Goal: Task Accomplishment & Management: Use online tool/utility

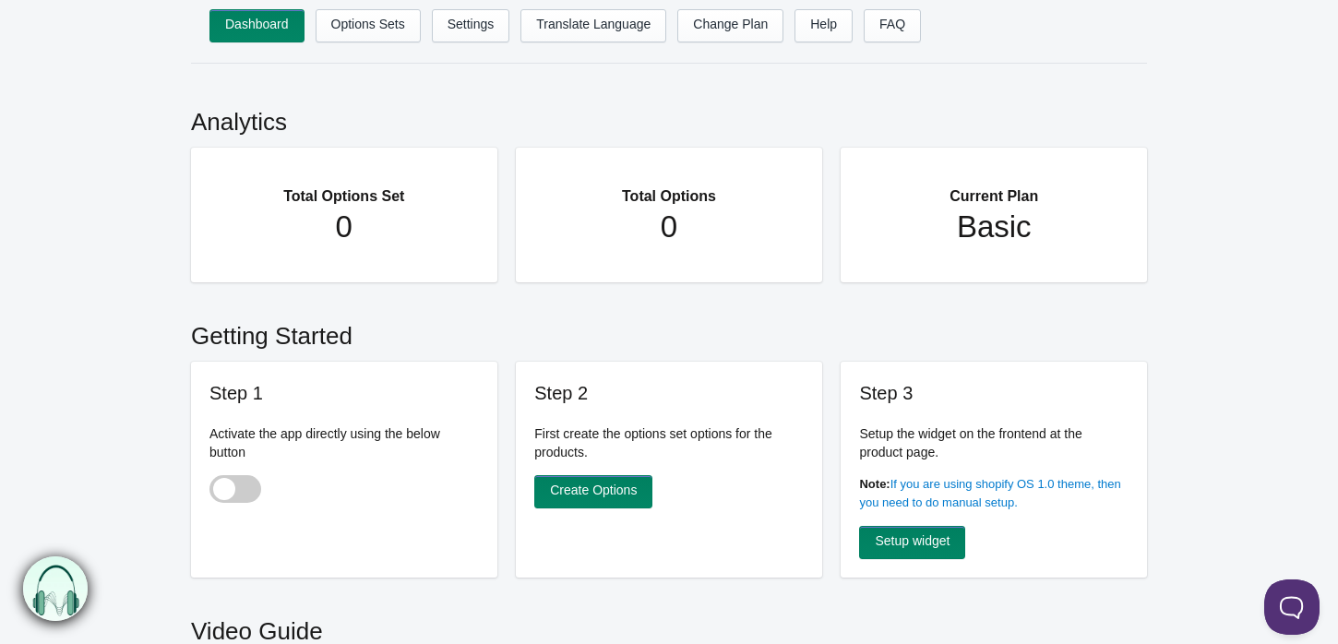
click at [236, 490] on span at bounding box center [235, 489] width 52 height 28
click at [211, 490] on input "checkbox" at bounding box center [210, 491] width 2 height 2
checkbox input "true"
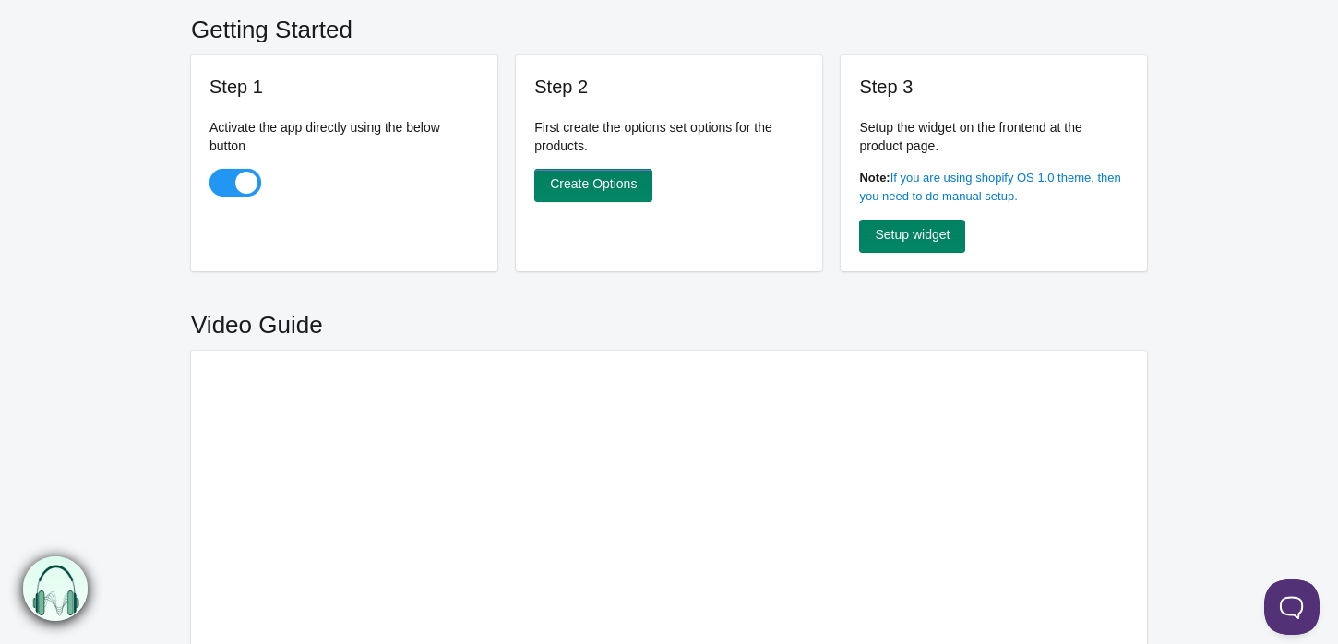
scroll to position [307, 0]
click at [598, 186] on link "Create Options" at bounding box center [593, 184] width 118 height 33
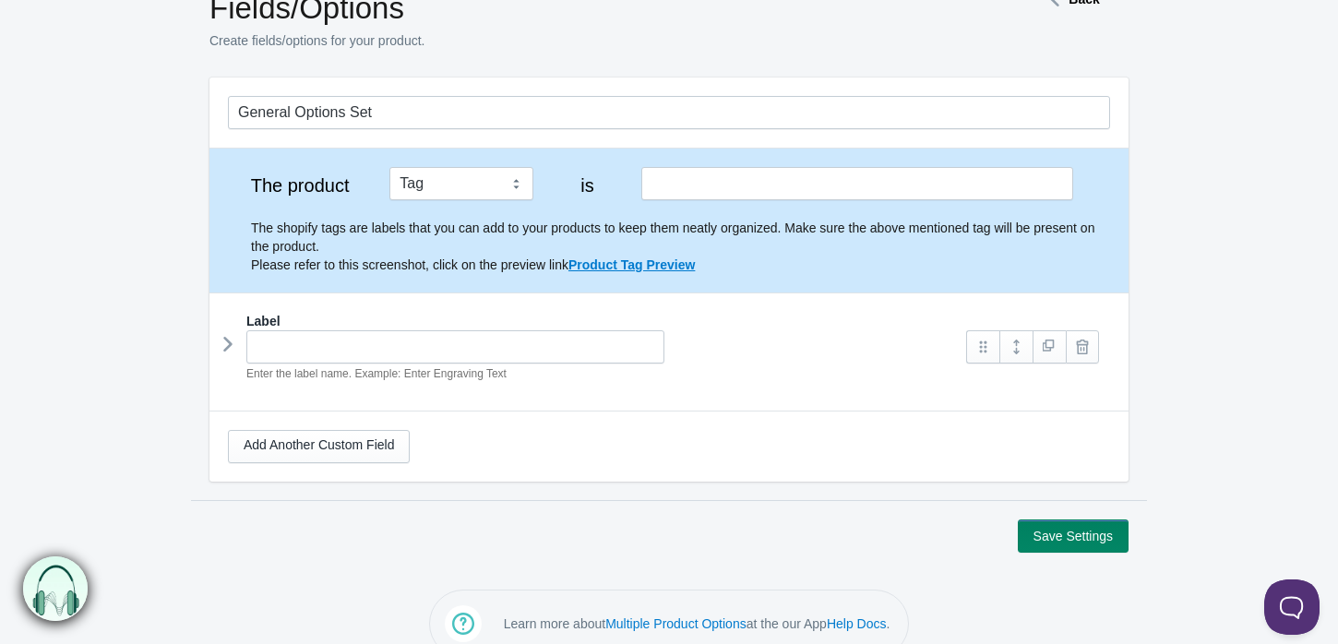
scroll to position [102, 0]
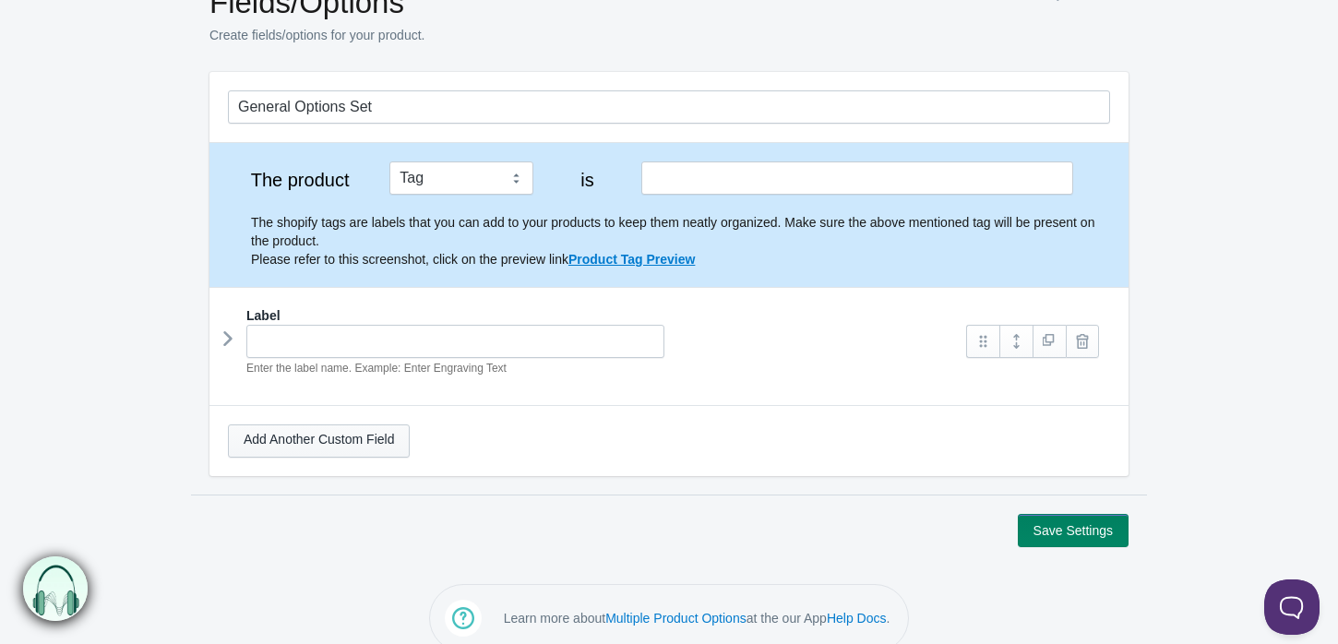
click at [360, 426] on link "Add Another Custom Field" at bounding box center [319, 440] width 182 height 33
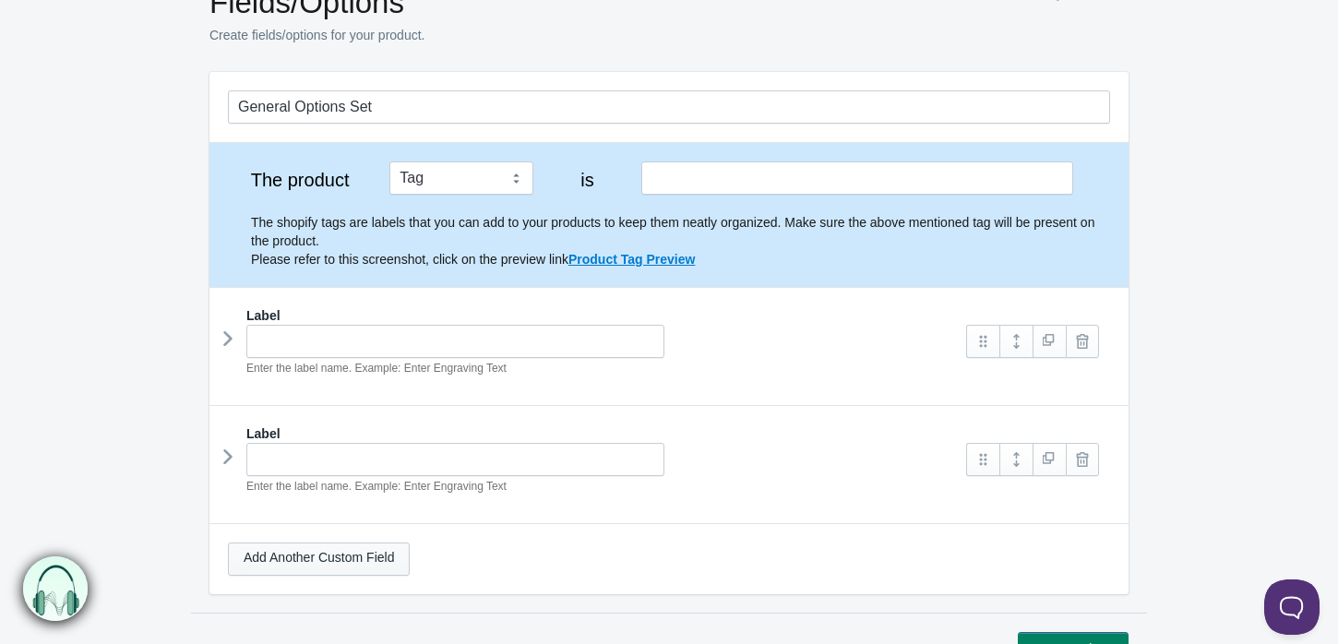
click at [292, 549] on link "Add Another Custom Field" at bounding box center [319, 558] width 182 height 33
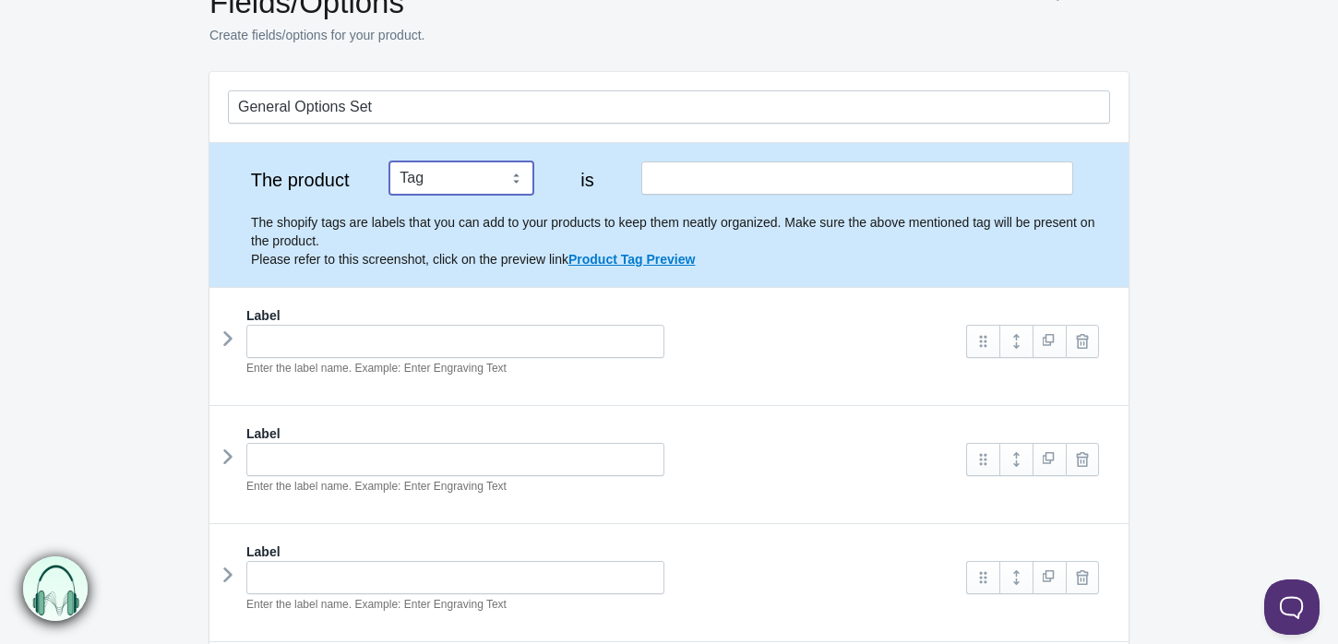
click at [505, 177] on select "Tag Vendor Type URL Handle All Products" at bounding box center [461, 177] width 144 height 33
click at [389, 161] on select "Tag Vendor Type URL Handle All Products" at bounding box center [461, 177] width 144 height 33
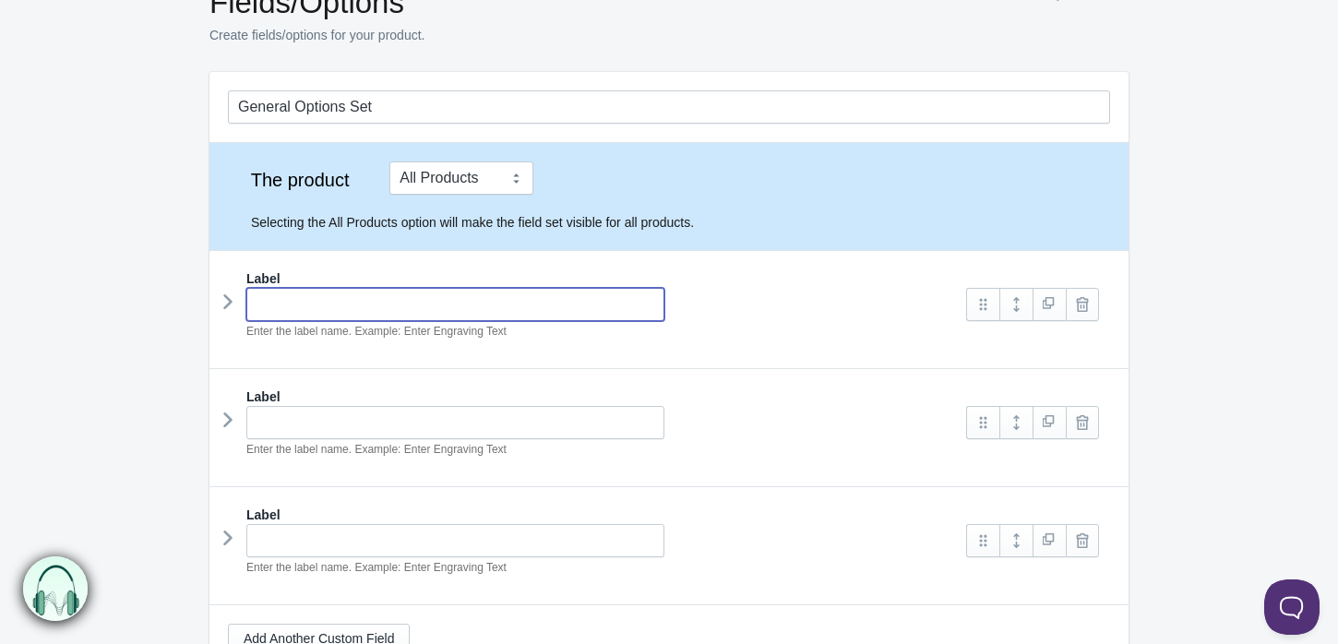
click at [494, 297] on input "text" at bounding box center [455, 304] width 418 height 33
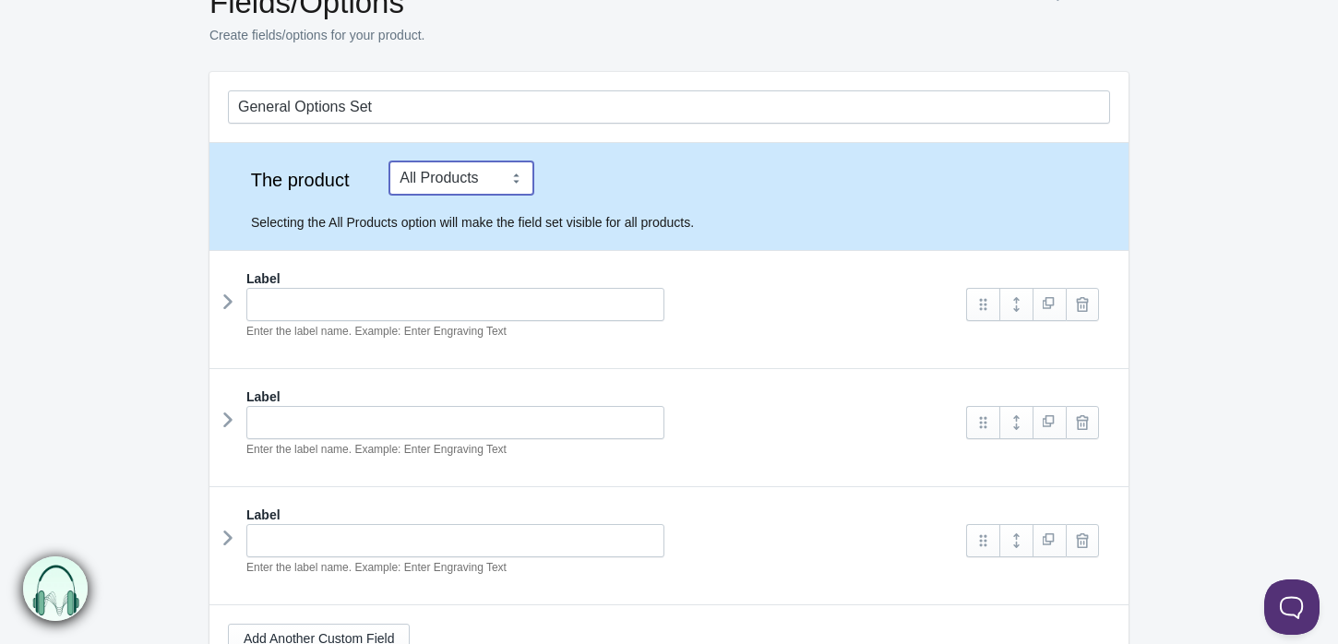
click at [422, 163] on select "Tag Vendor Type URL Handle All Products" at bounding box center [461, 177] width 144 height 33
select select "1"
click at [389, 161] on select "Tag Vendor Type URL Handle All Products" at bounding box center [461, 177] width 144 height 33
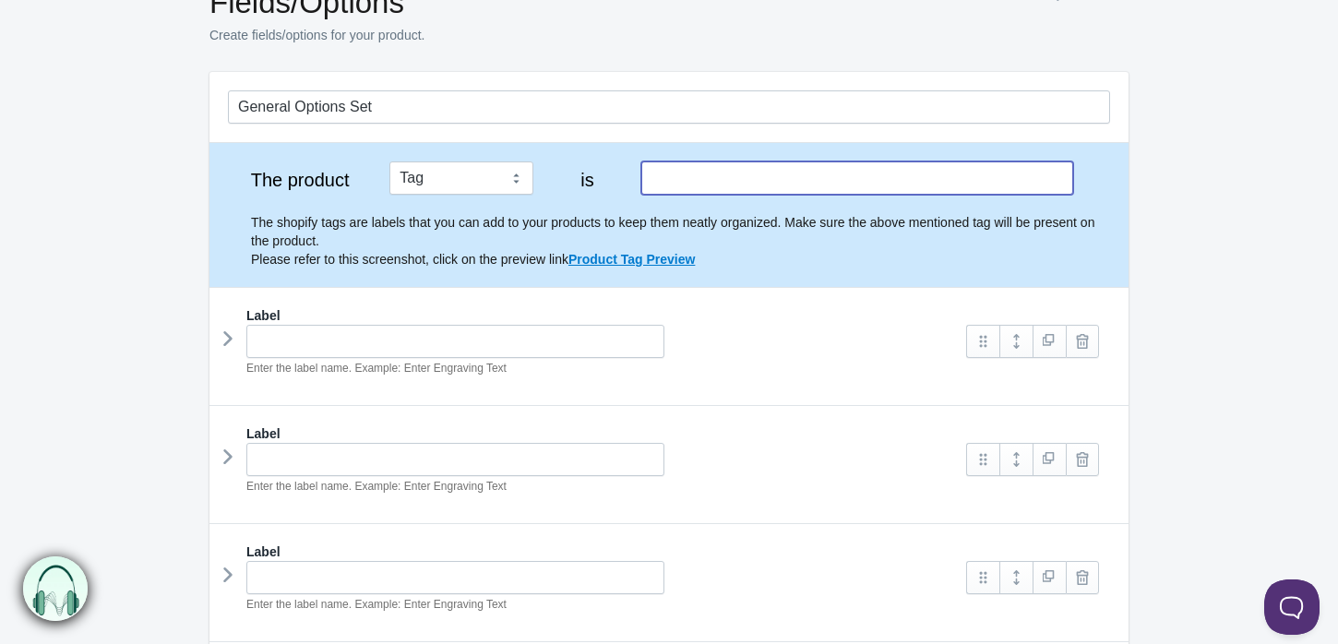
click at [723, 192] on input "text" at bounding box center [857, 177] width 432 height 33
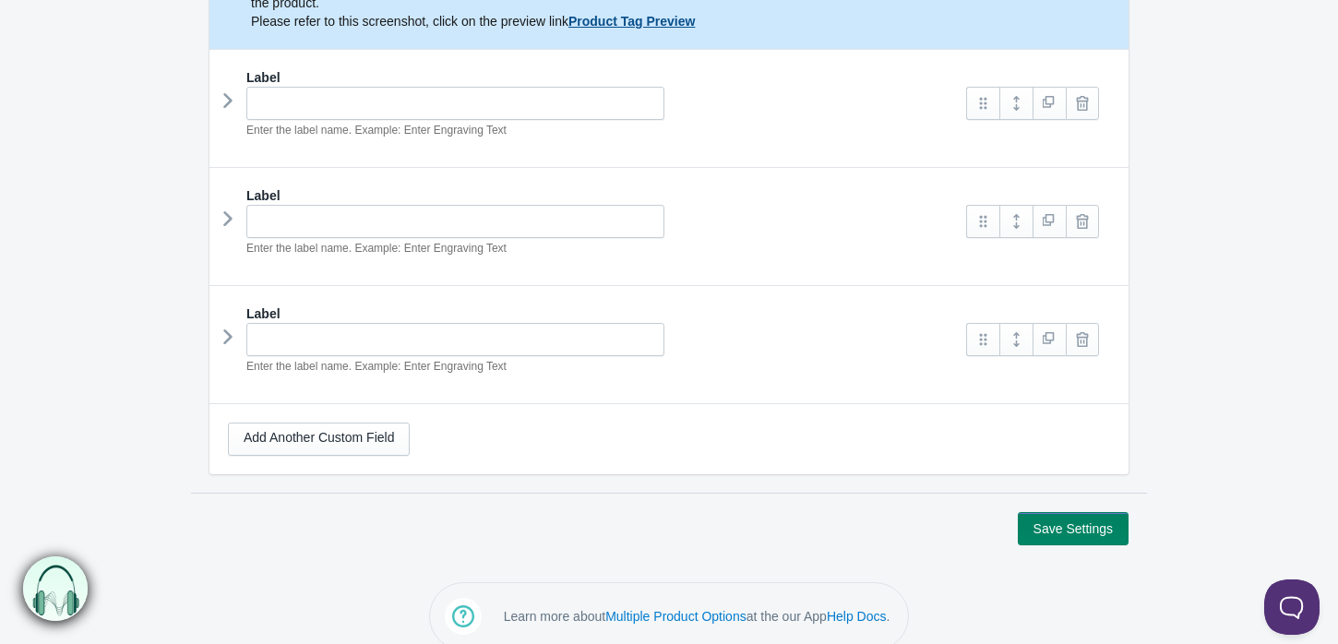
scroll to position [361, 0]
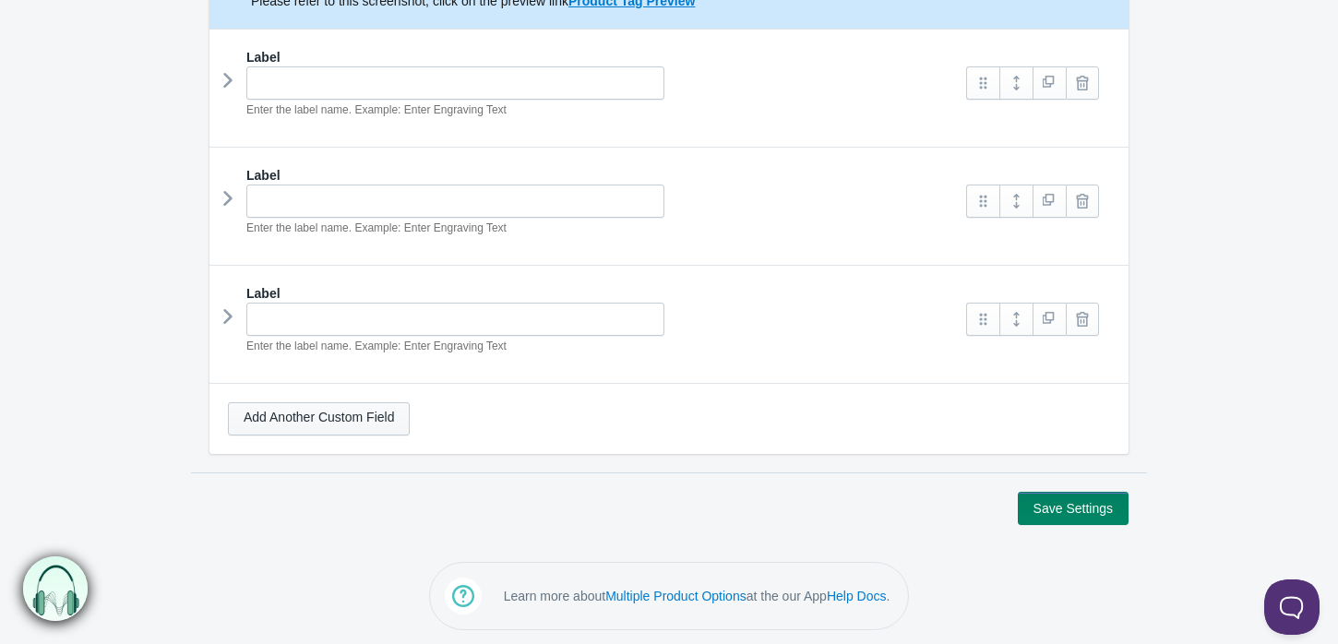
click at [301, 422] on link "Add Another Custom Field" at bounding box center [319, 418] width 182 height 33
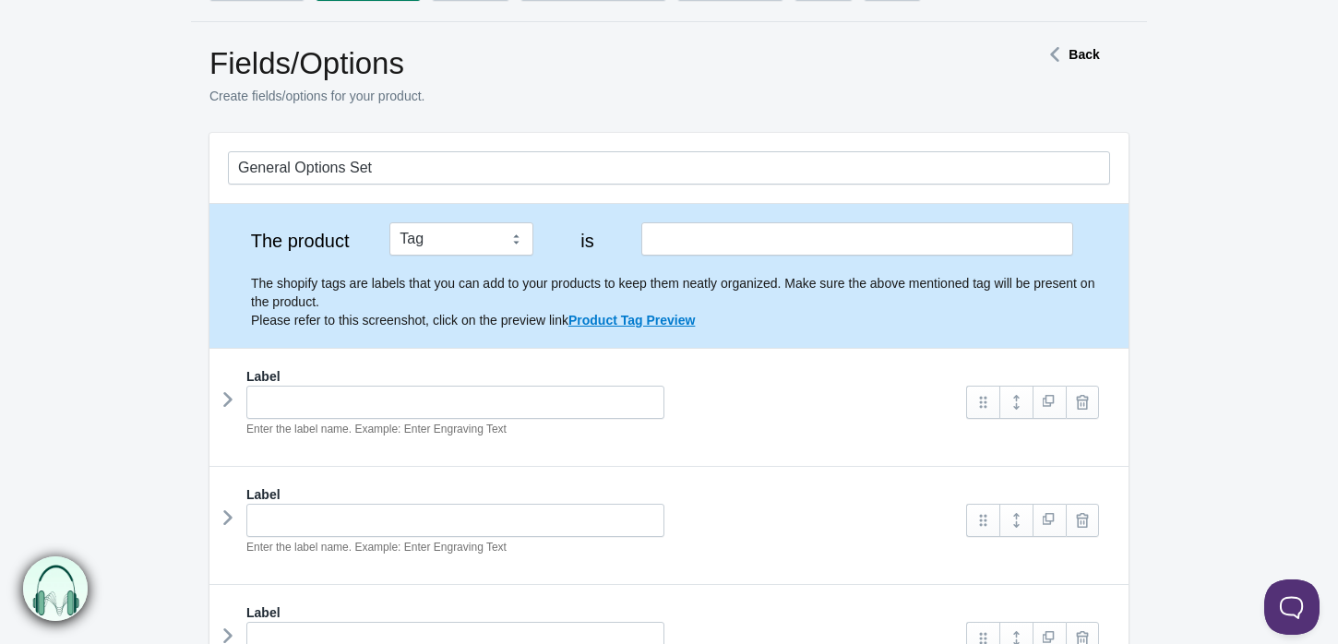
scroll to position [0, 0]
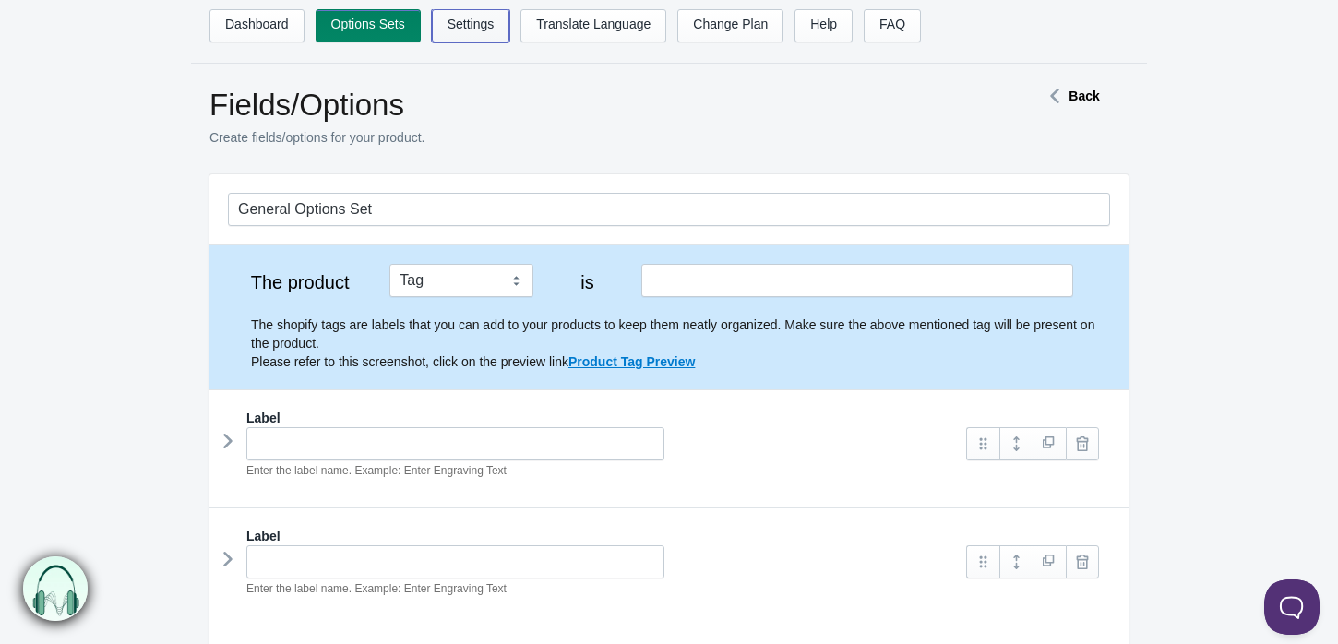
click at [486, 32] on link "Settings" at bounding box center [471, 25] width 78 height 33
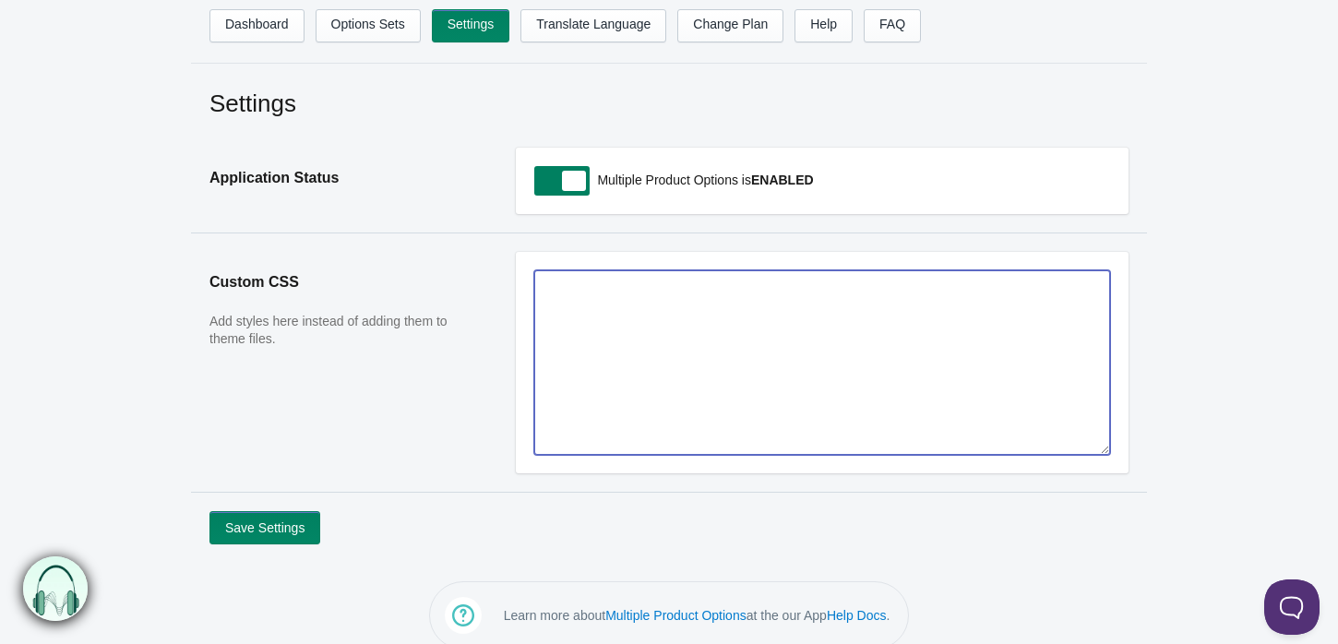
click at [546, 304] on textarea at bounding box center [822, 362] width 576 height 185
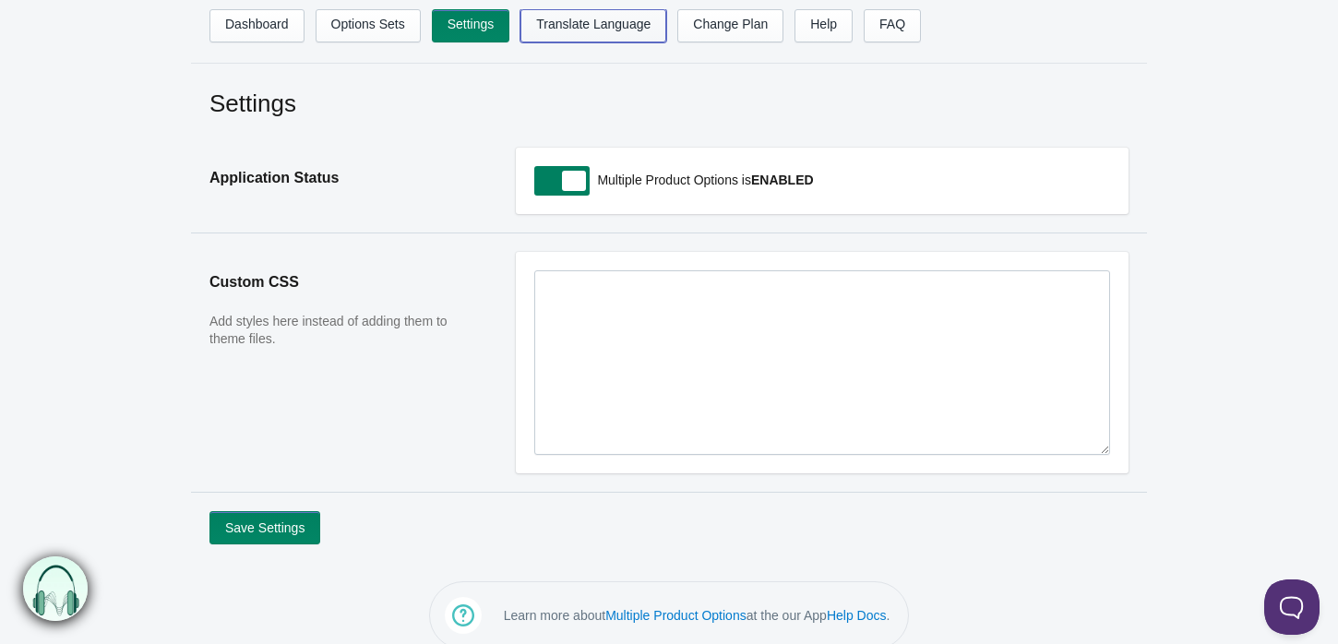
click at [589, 31] on link "Translate Language" at bounding box center [593, 25] width 146 height 33
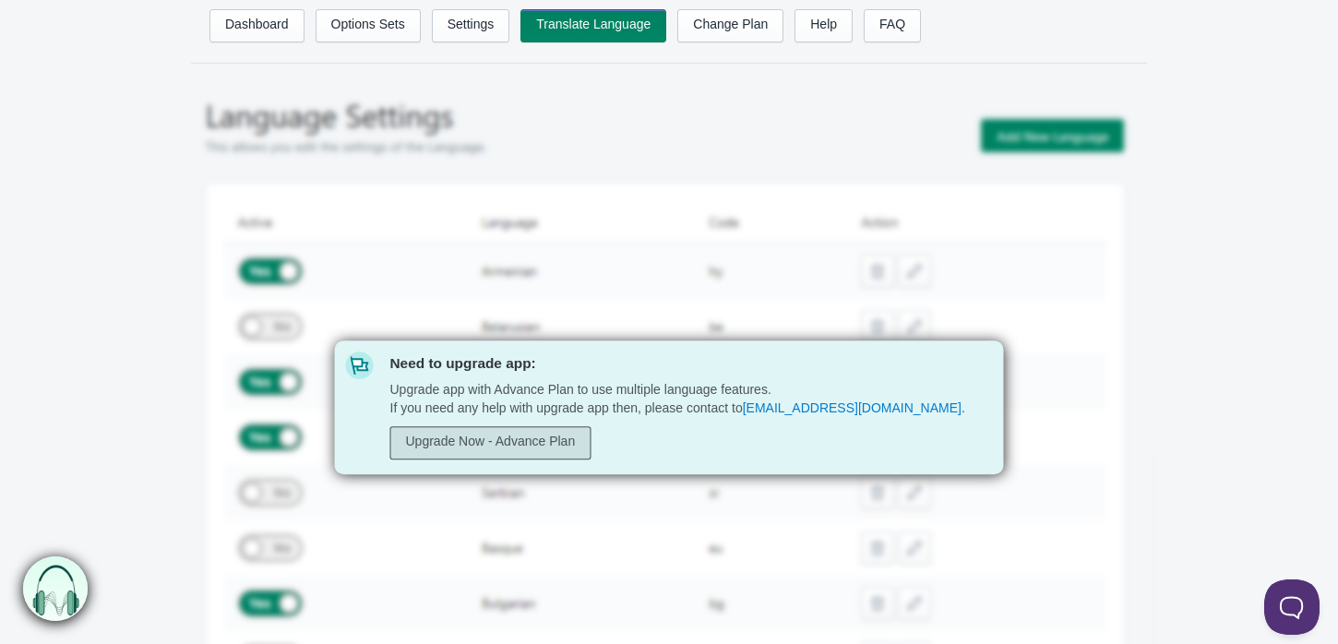
click at [507, 435] on link "Upgrade Now - Advance Plan" at bounding box center [490, 442] width 201 height 33
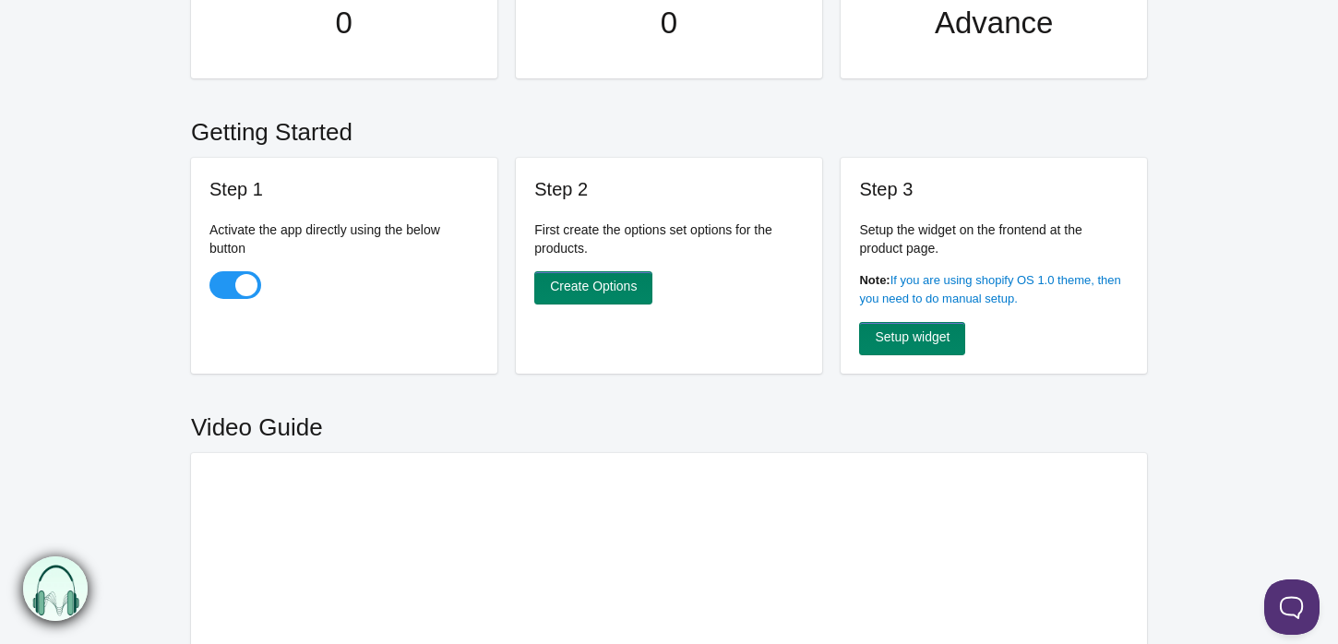
scroll to position [205, 0]
click at [602, 283] on link "Create Options" at bounding box center [593, 286] width 118 height 33
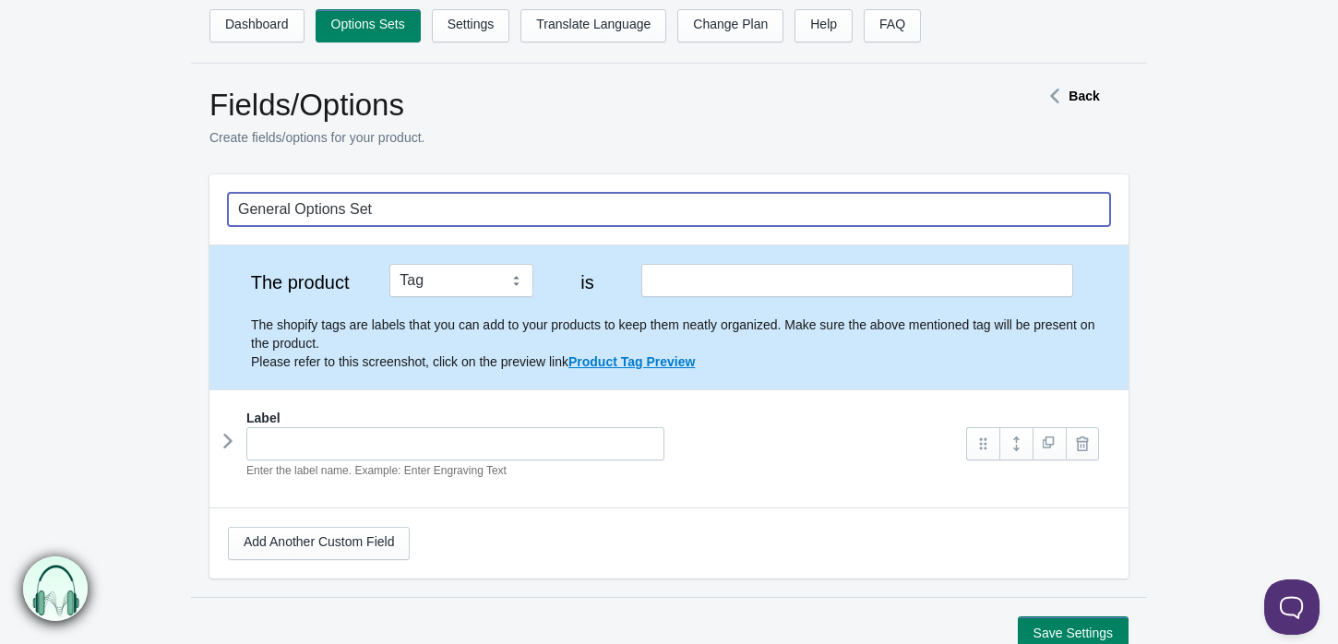
click at [348, 209] on input "General Options Set" at bounding box center [669, 209] width 882 height 33
click at [391, 208] on input "General Options Set" at bounding box center [669, 209] width 882 height 33
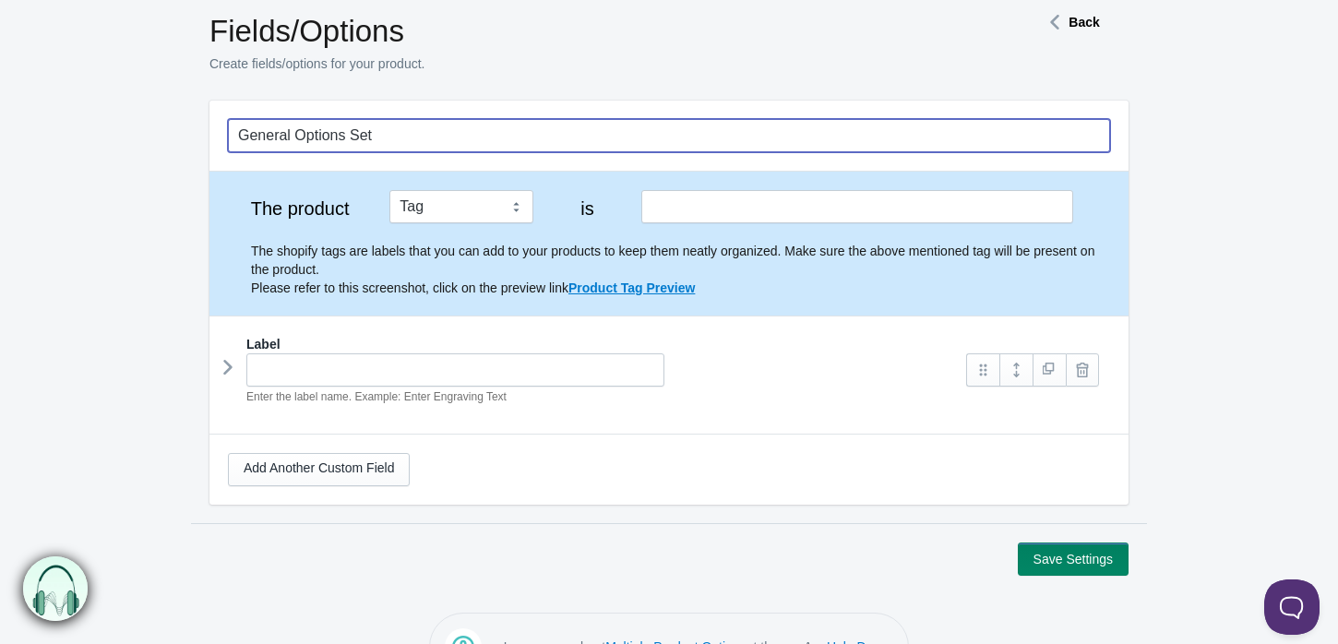
scroll to position [102, 0]
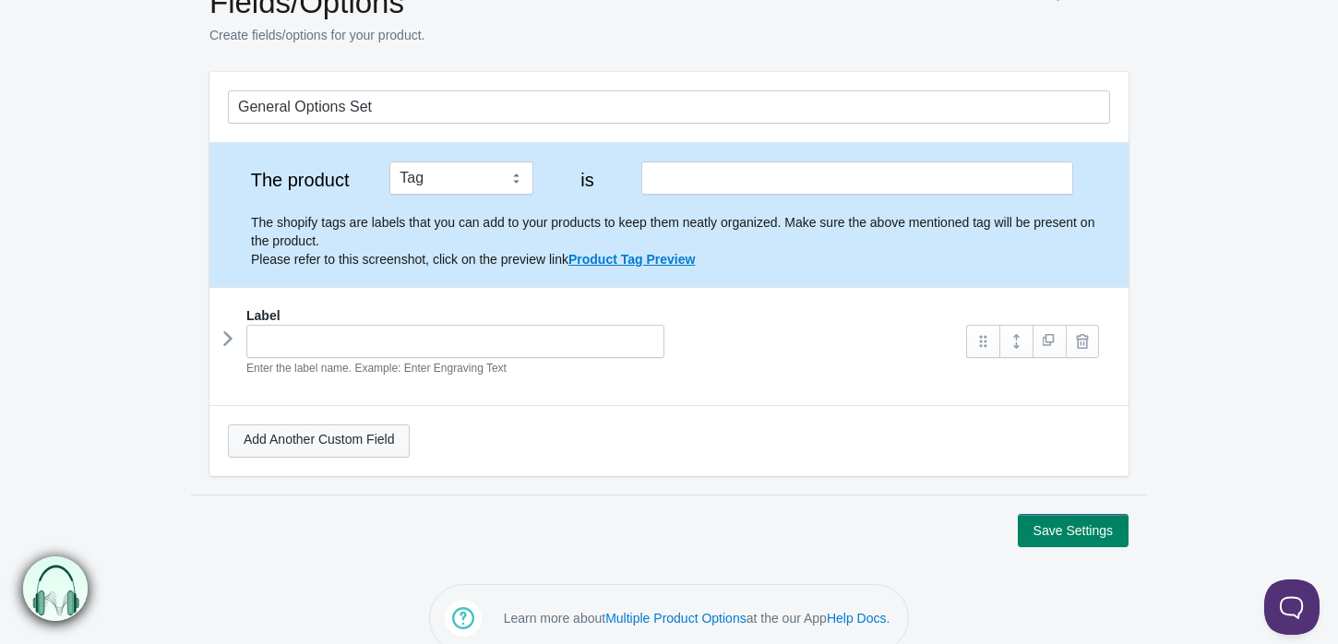
click at [347, 437] on link "Add Another Custom Field" at bounding box center [319, 440] width 182 height 33
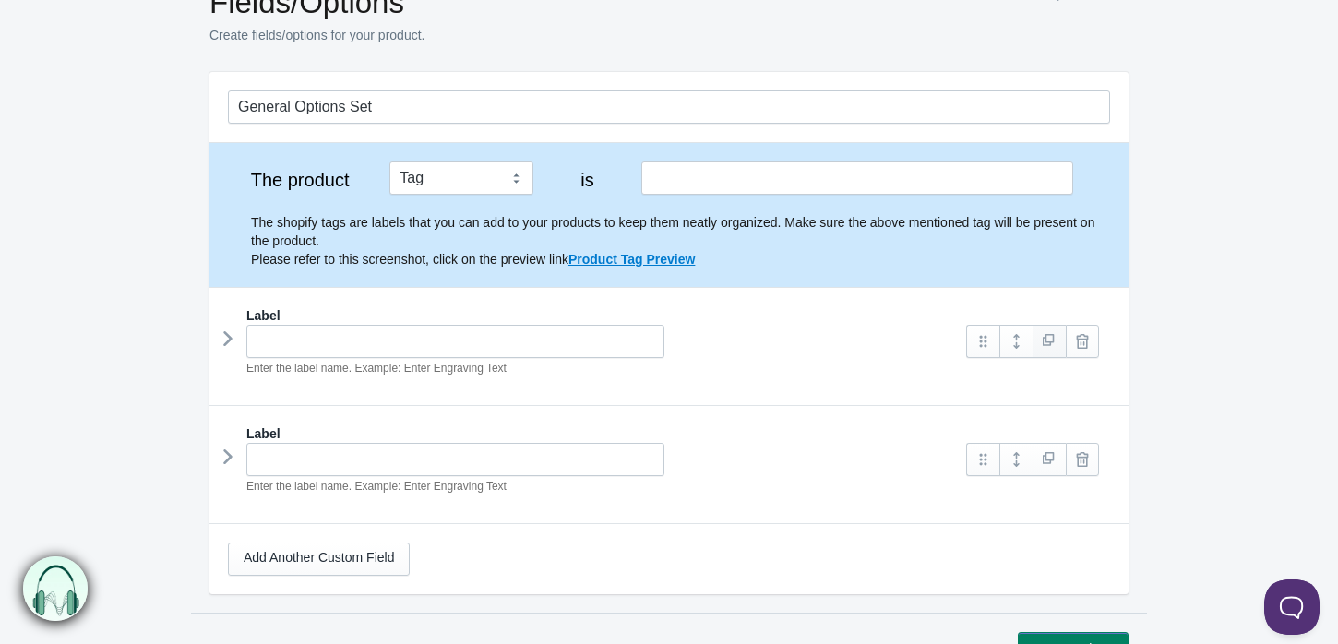
click at [1045, 350] on link at bounding box center [1048, 341] width 33 height 33
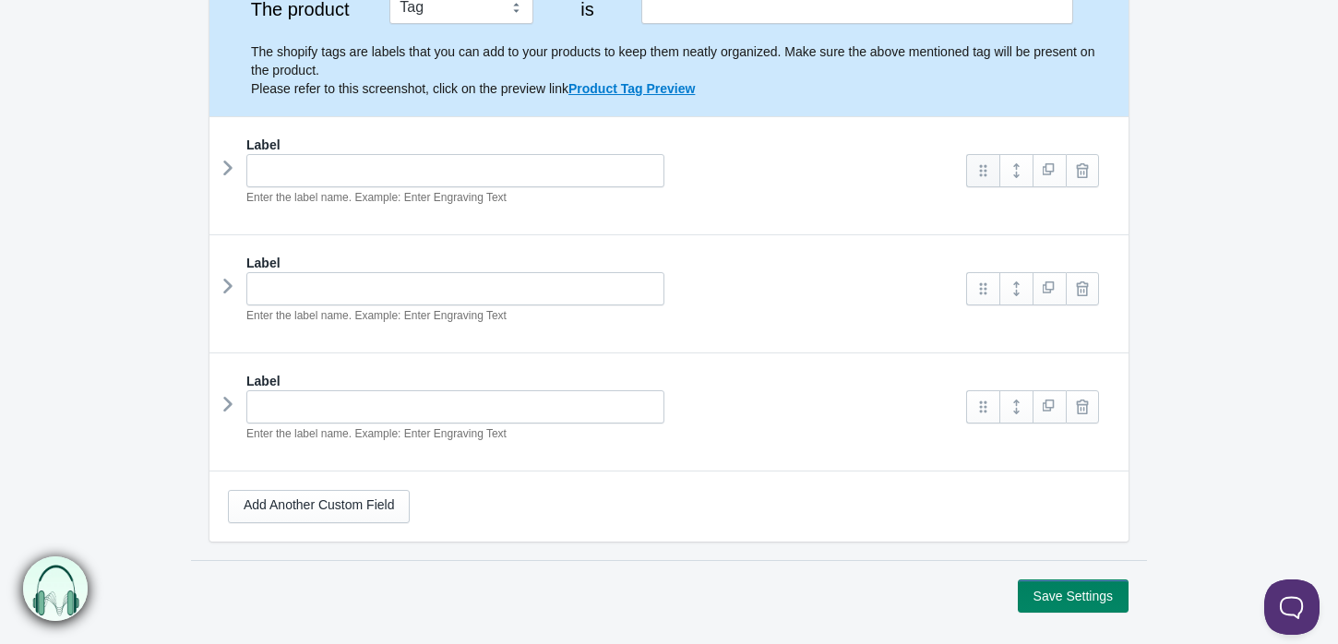
scroll to position [361, 0]
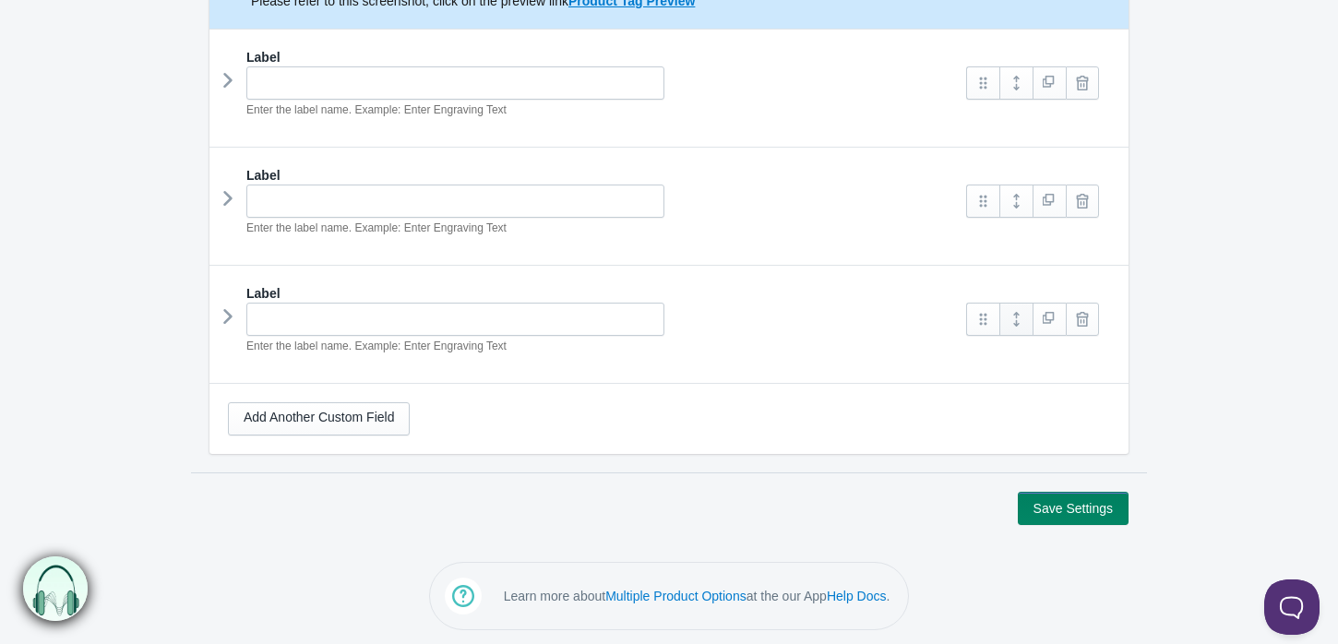
click at [1019, 329] on link at bounding box center [1015, 319] width 33 height 33
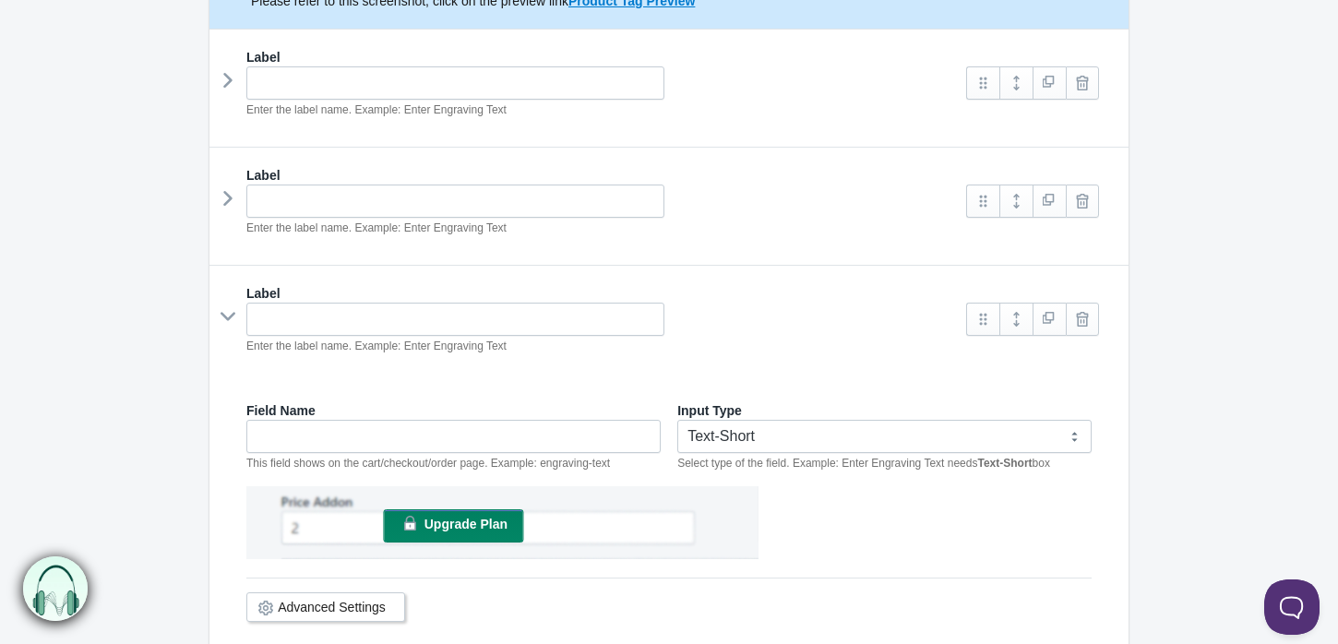
click at [455, 517] on span "Upgrade Plan" at bounding box center [465, 524] width 83 height 15
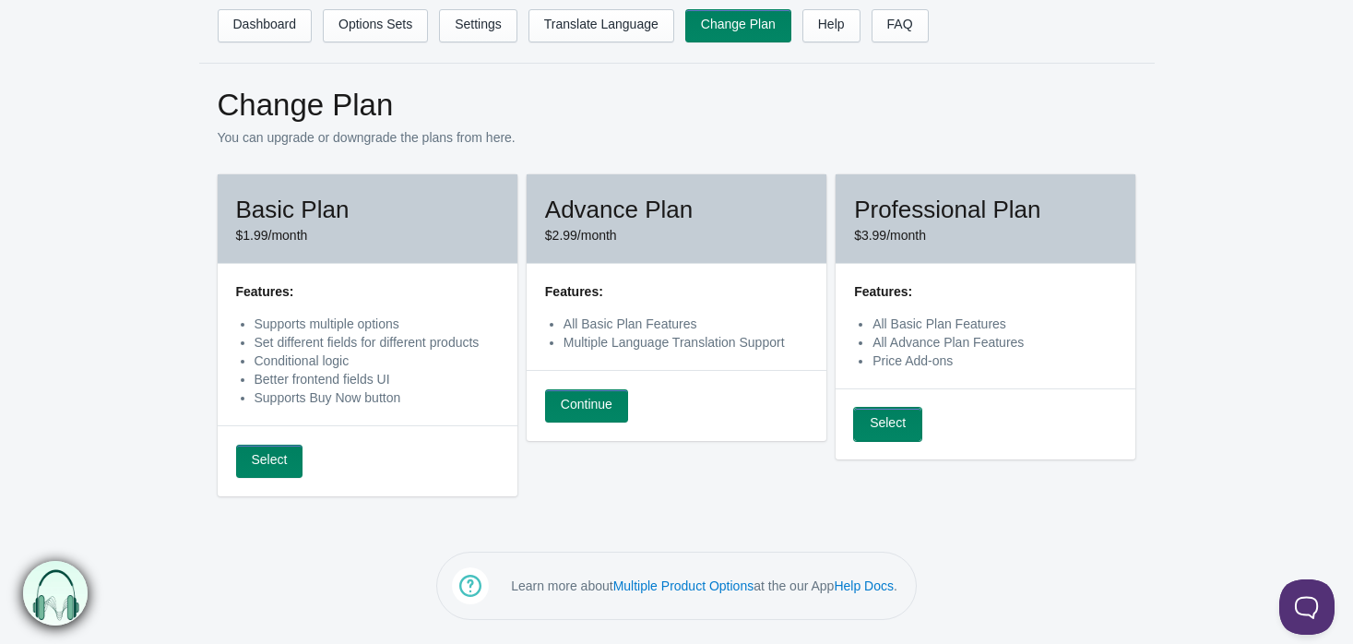
click at [883, 420] on link "Select" at bounding box center [887, 424] width 67 height 33
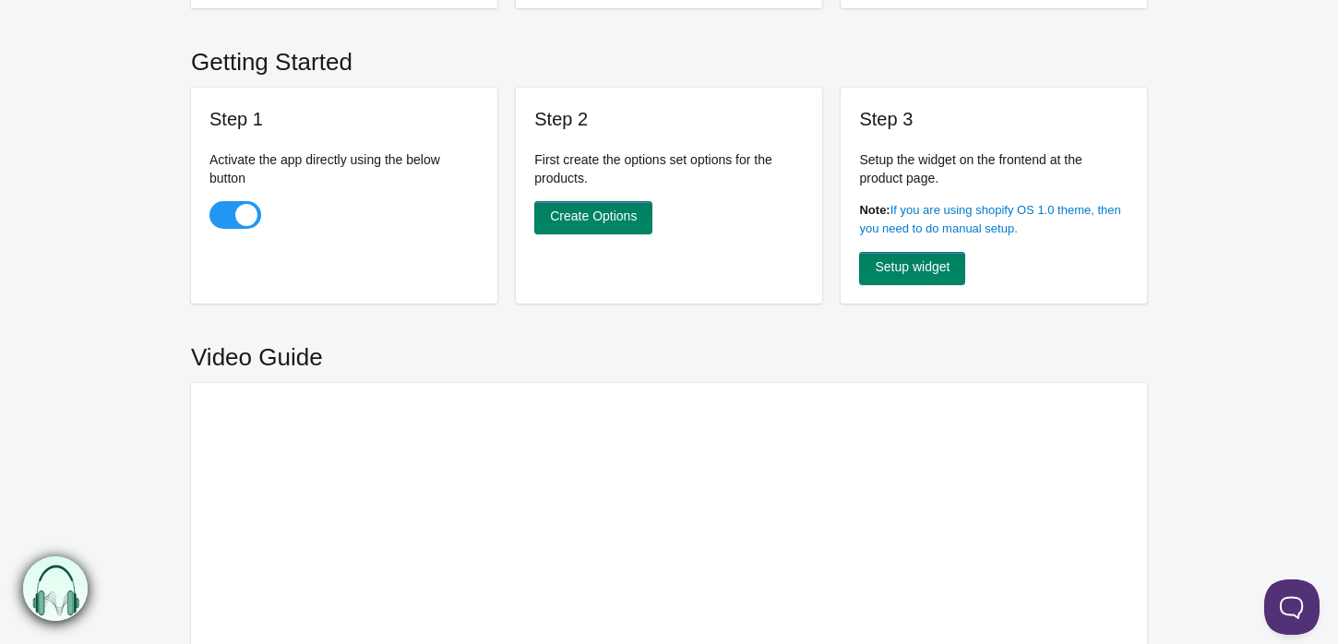
scroll to position [512, 0]
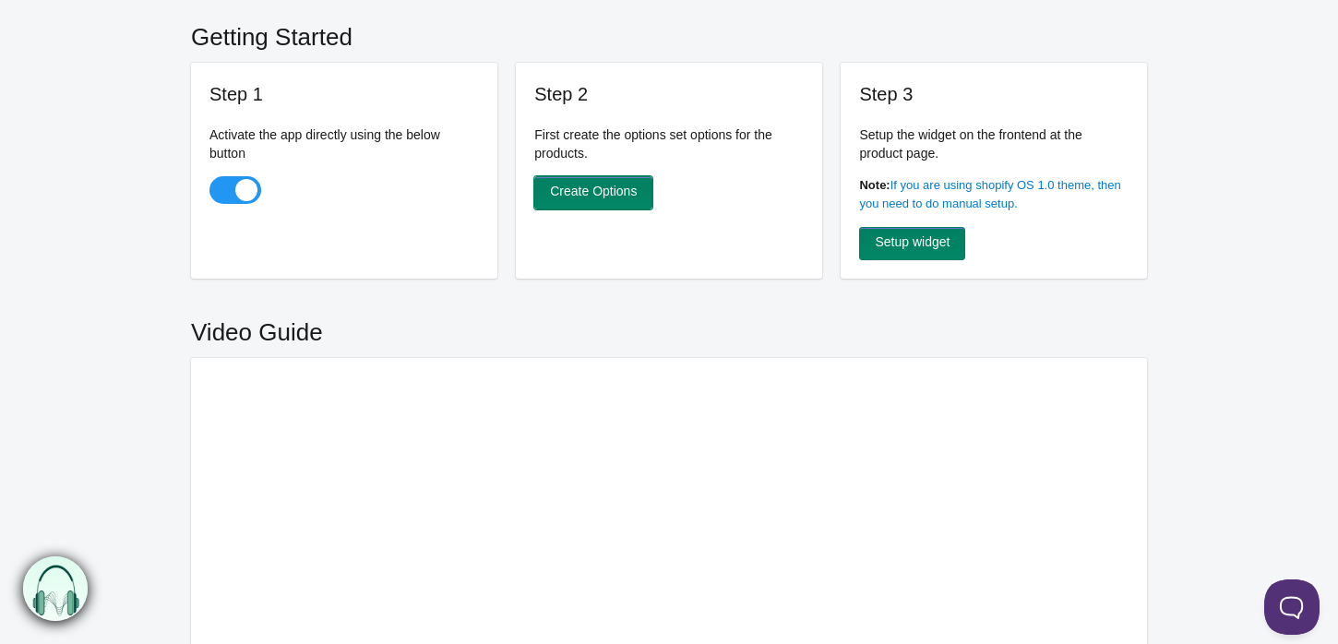
click at [590, 186] on link "Create Options" at bounding box center [593, 192] width 118 height 33
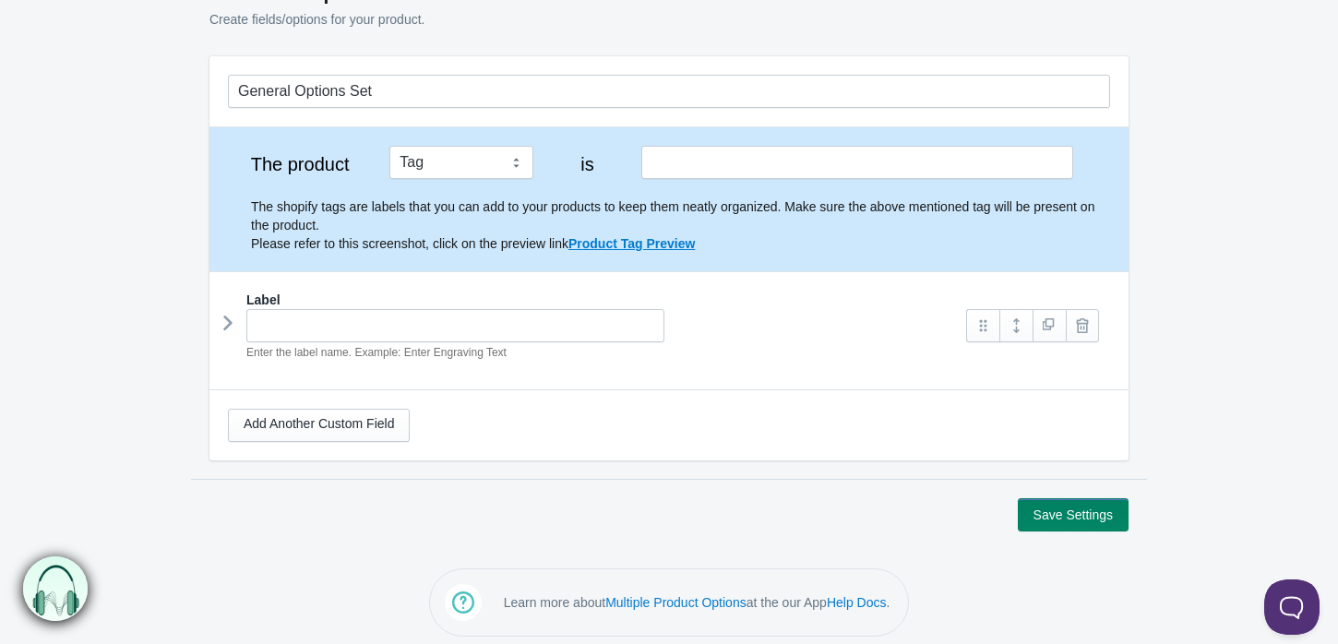
scroll to position [126, 0]
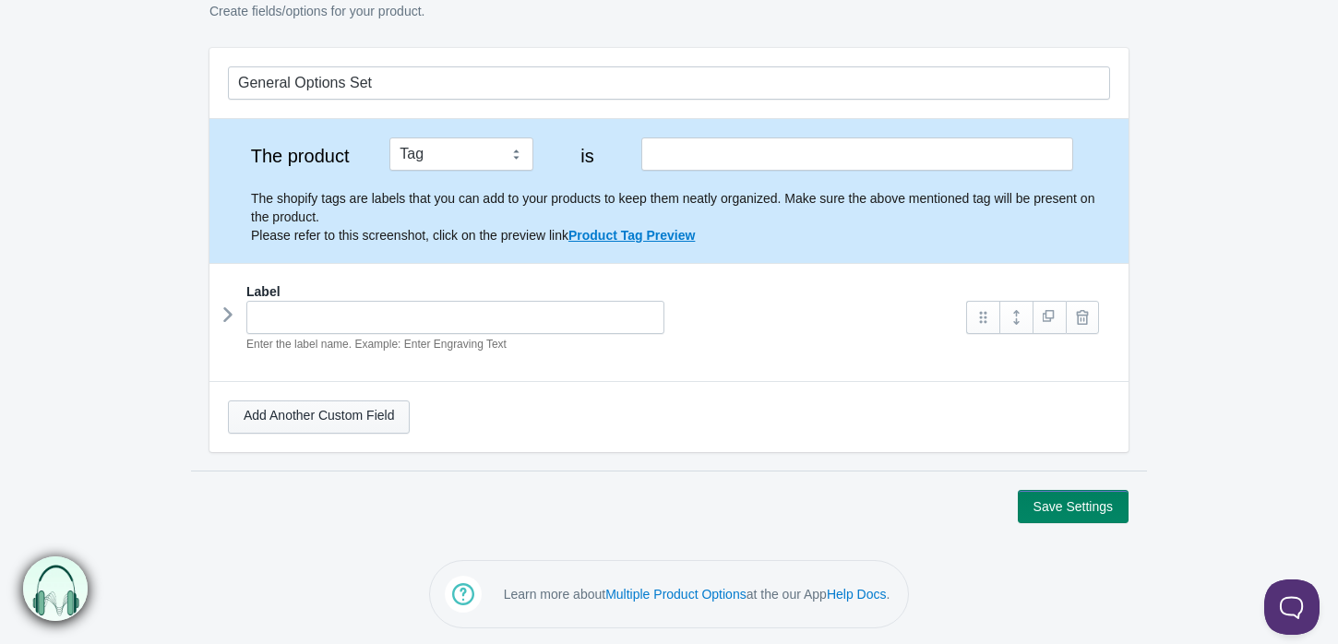
click at [343, 414] on link "Add Another Custom Field" at bounding box center [319, 416] width 182 height 33
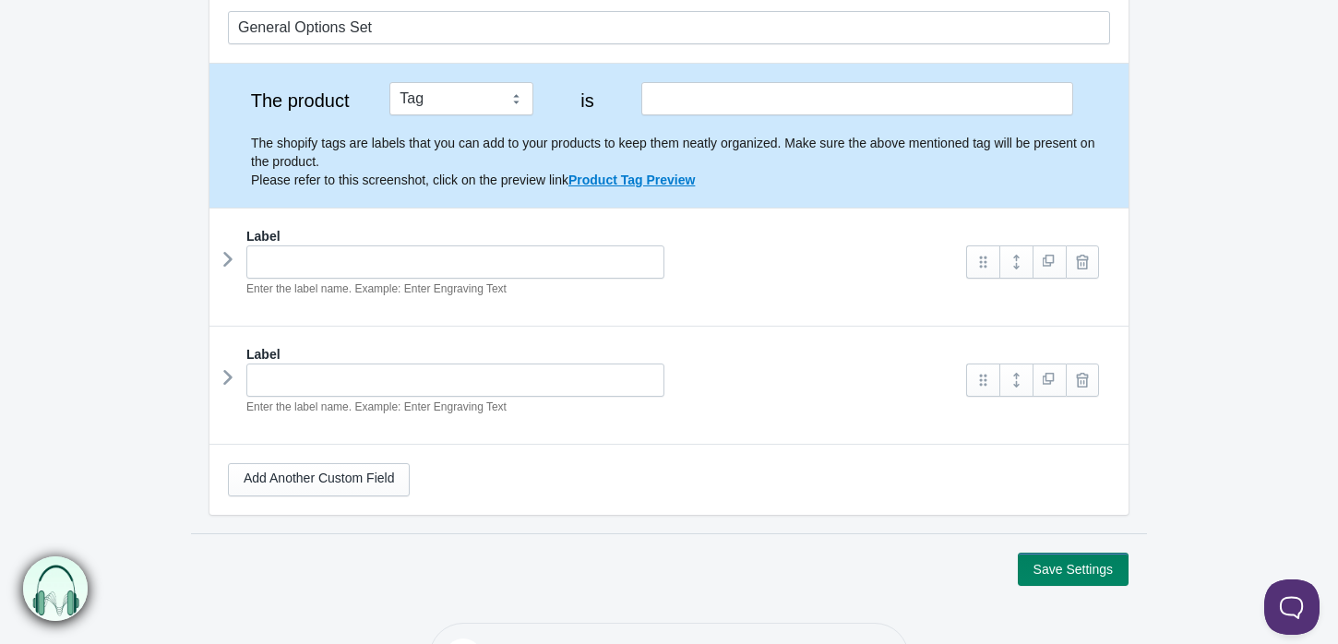
scroll to position [205, 0]
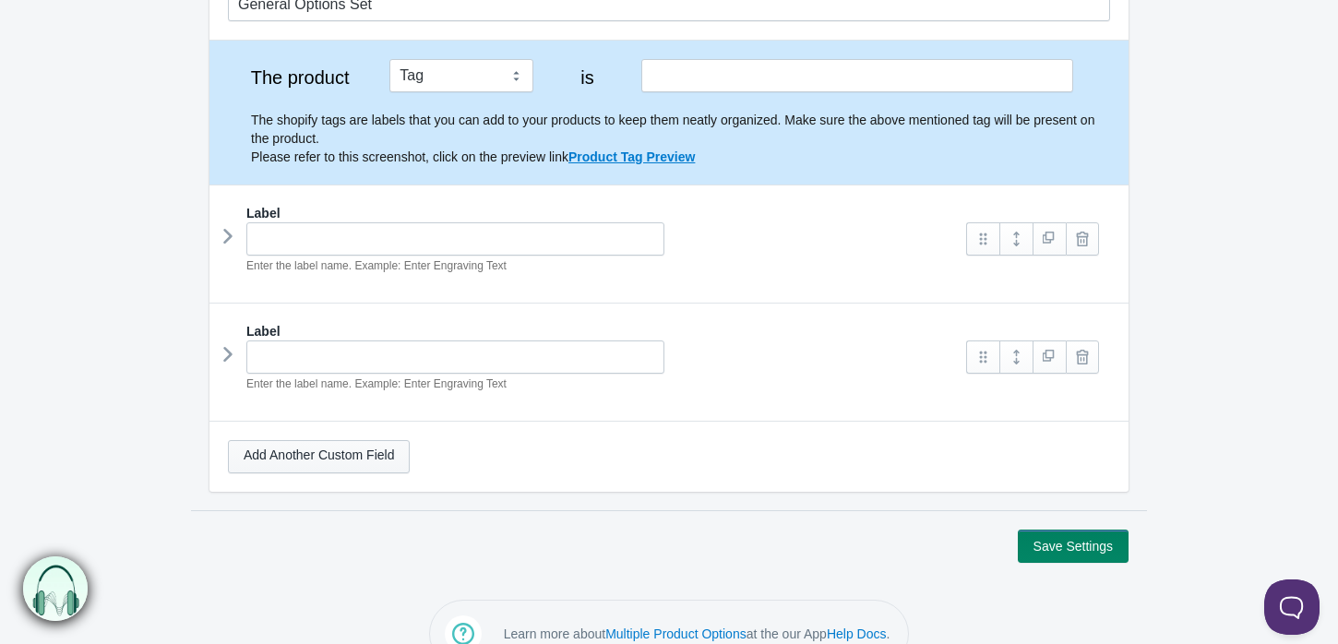
click at [320, 455] on link "Add Another Custom Field" at bounding box center [319, 456] width 182 height 33
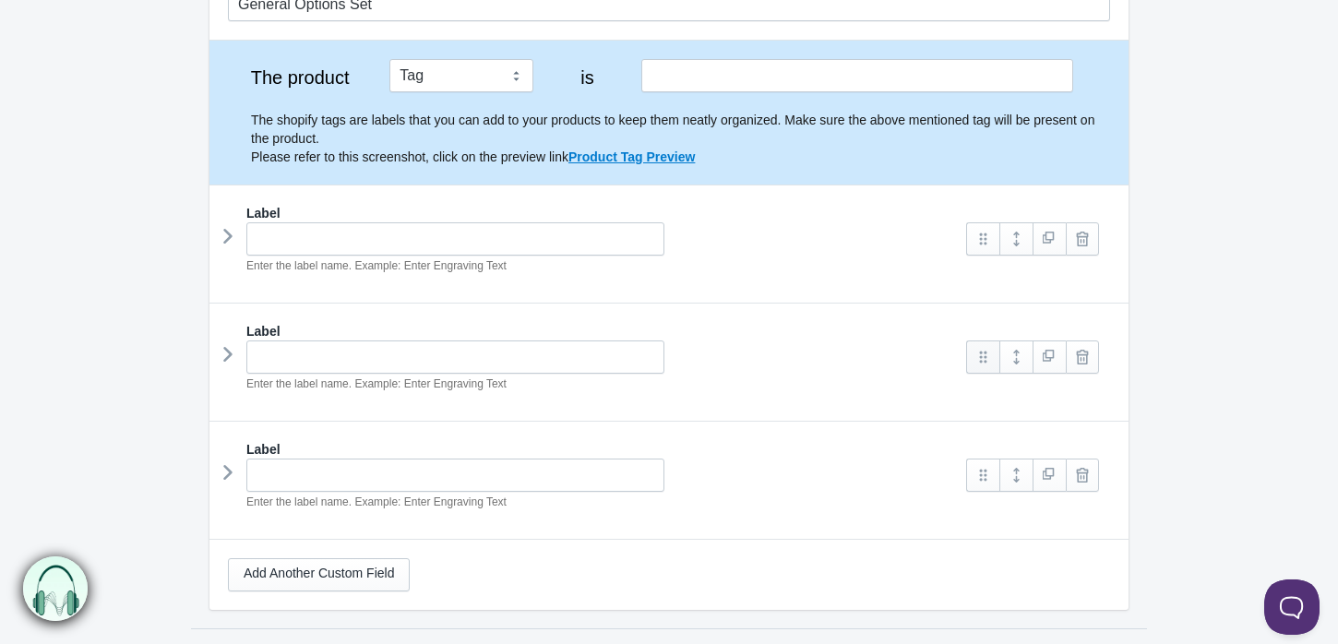
click at [982, 346] on link at bounding box center [982, 356] width 33 height 33
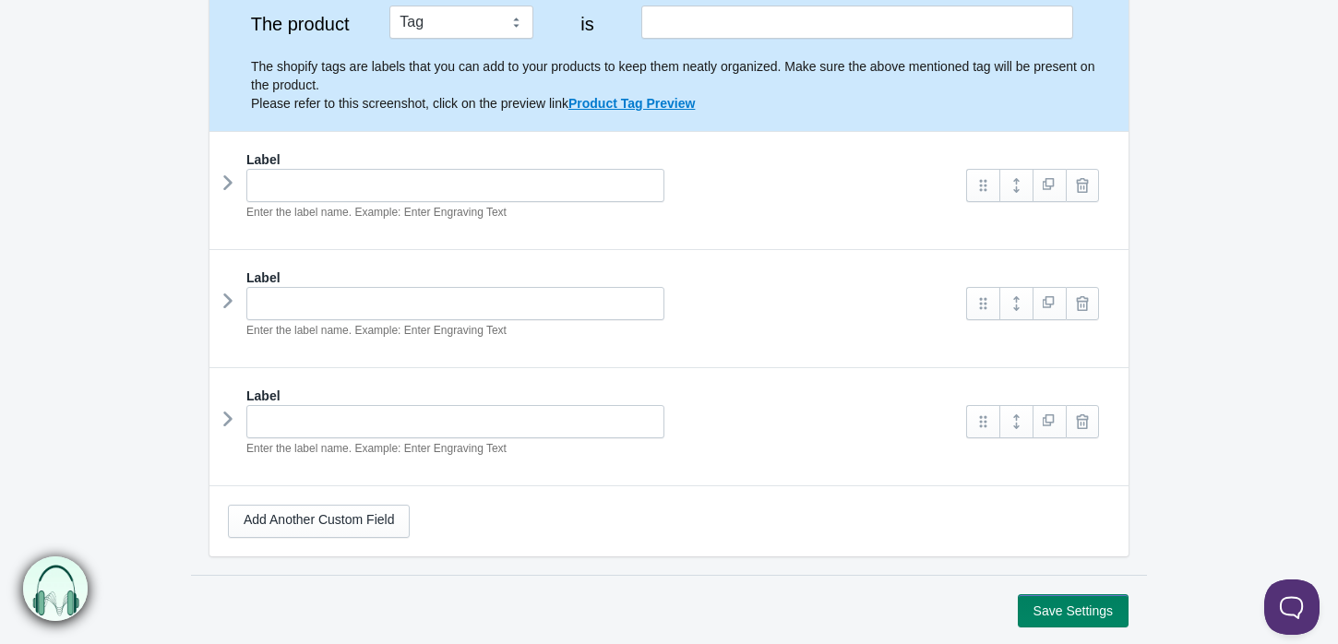
scroll to position [361, 0]
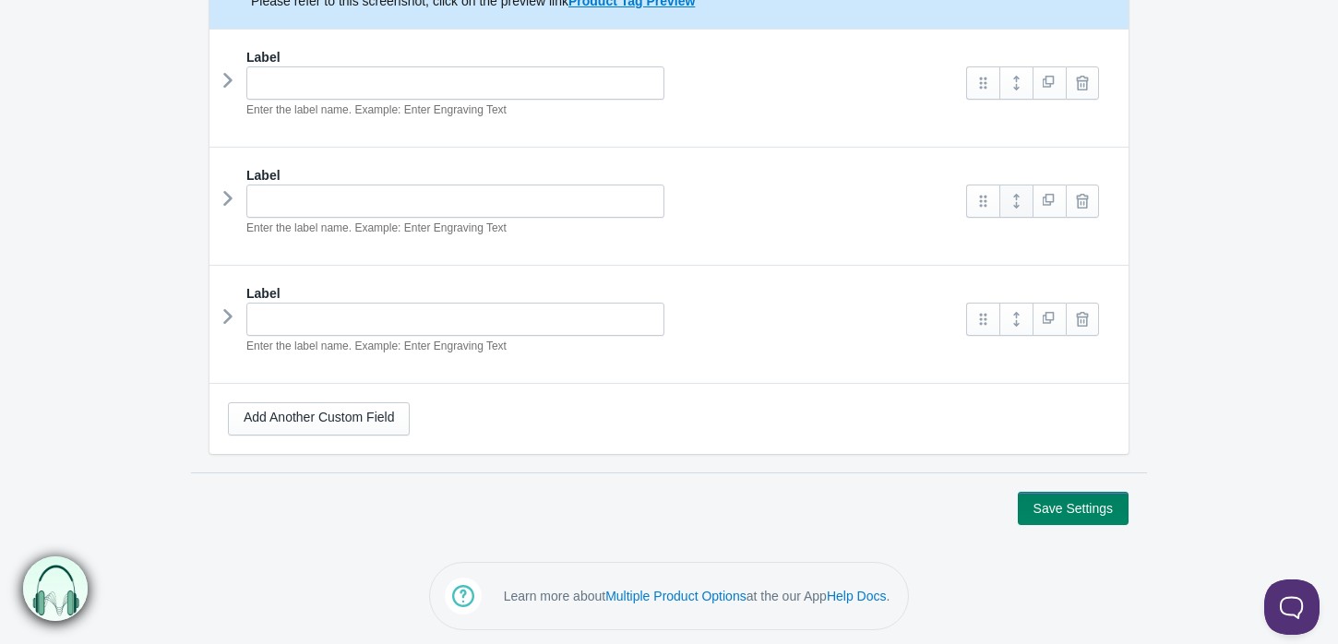
click at [1014, 201] on link at bounding box center [1015, 201] width 33 height 33
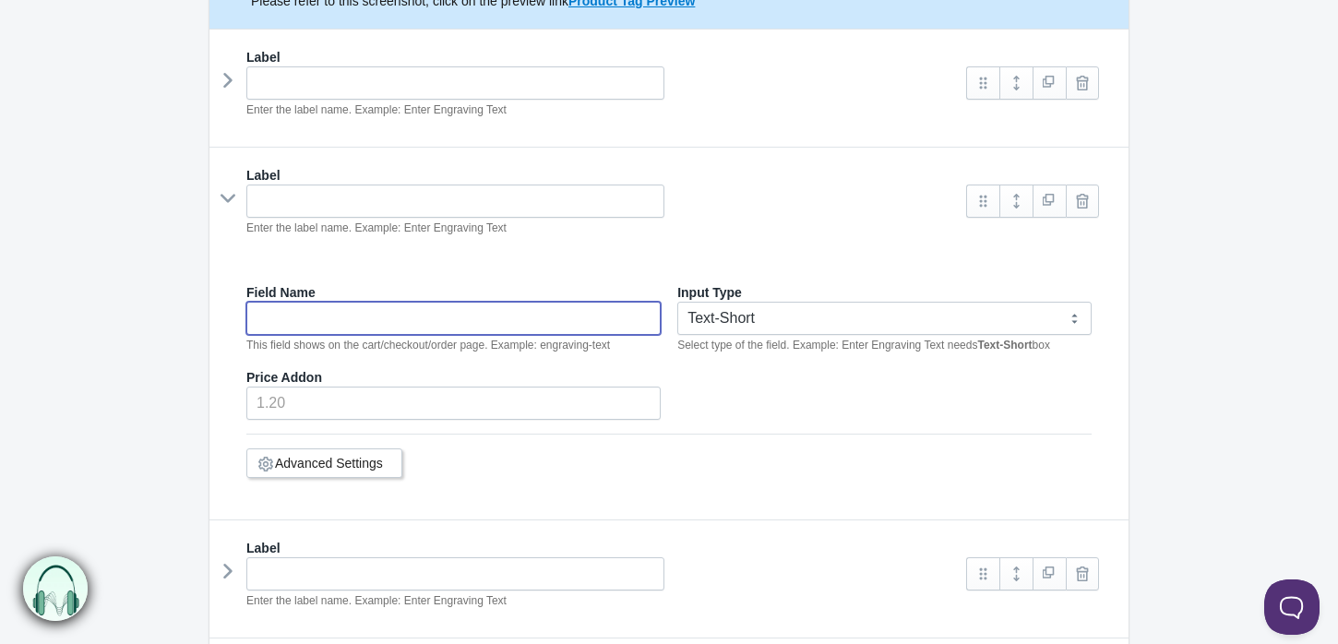
click at [369, 327] on input "text" at bounding box center [453, 318] width 414 height 33
click at [328, 458] on link "Advanced Settings" at bounding box center [329, 463] width 108 height 15
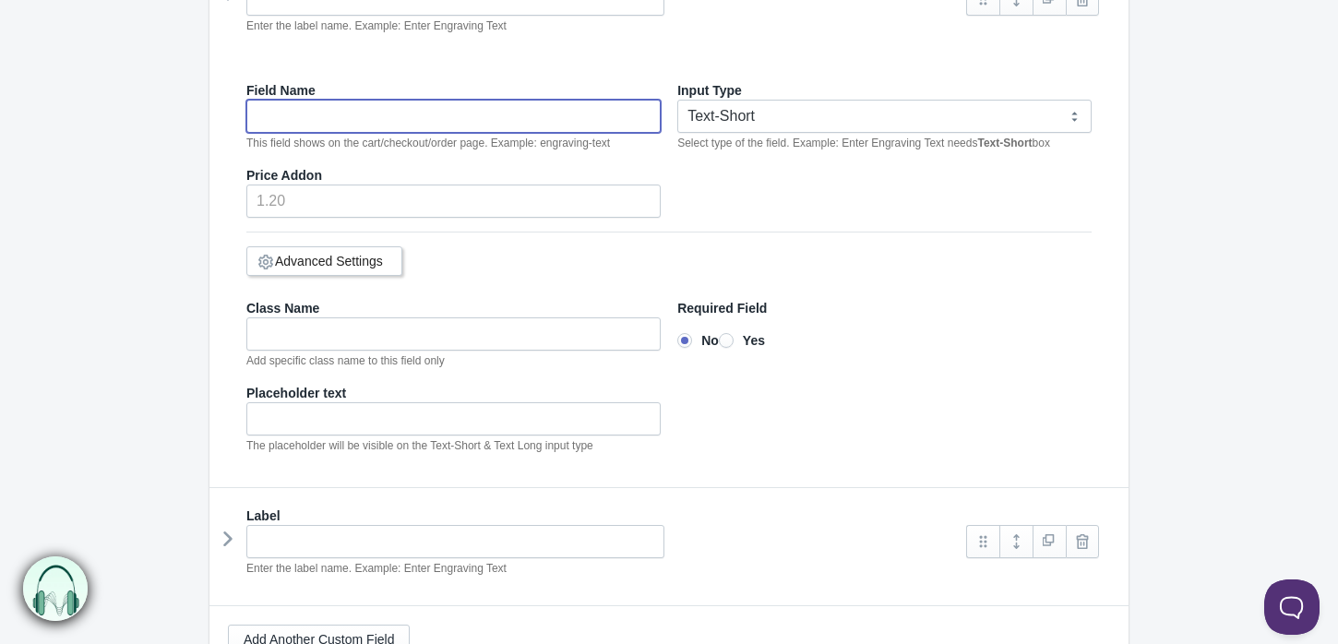
scroll to position [566, 0]
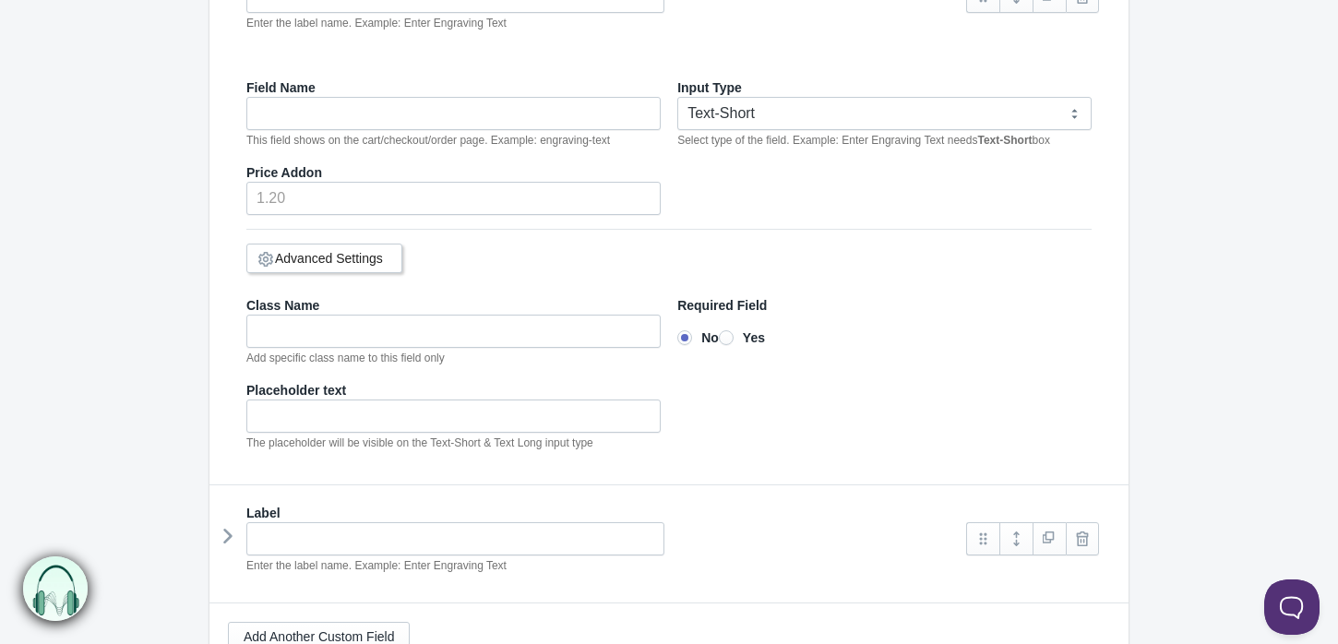
click at [733, 330] on input"] "Yes" at bounding box center [726, 337] width 15 height 15
radio input"] "true"
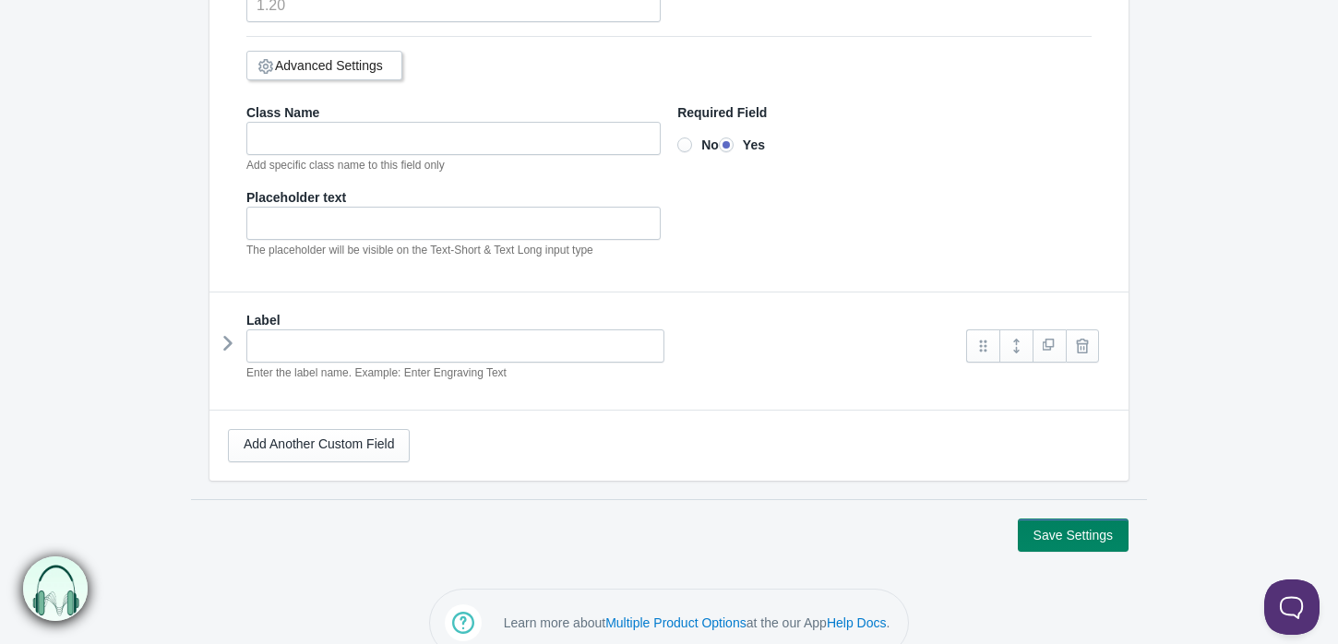
scroll to position [770, 0]
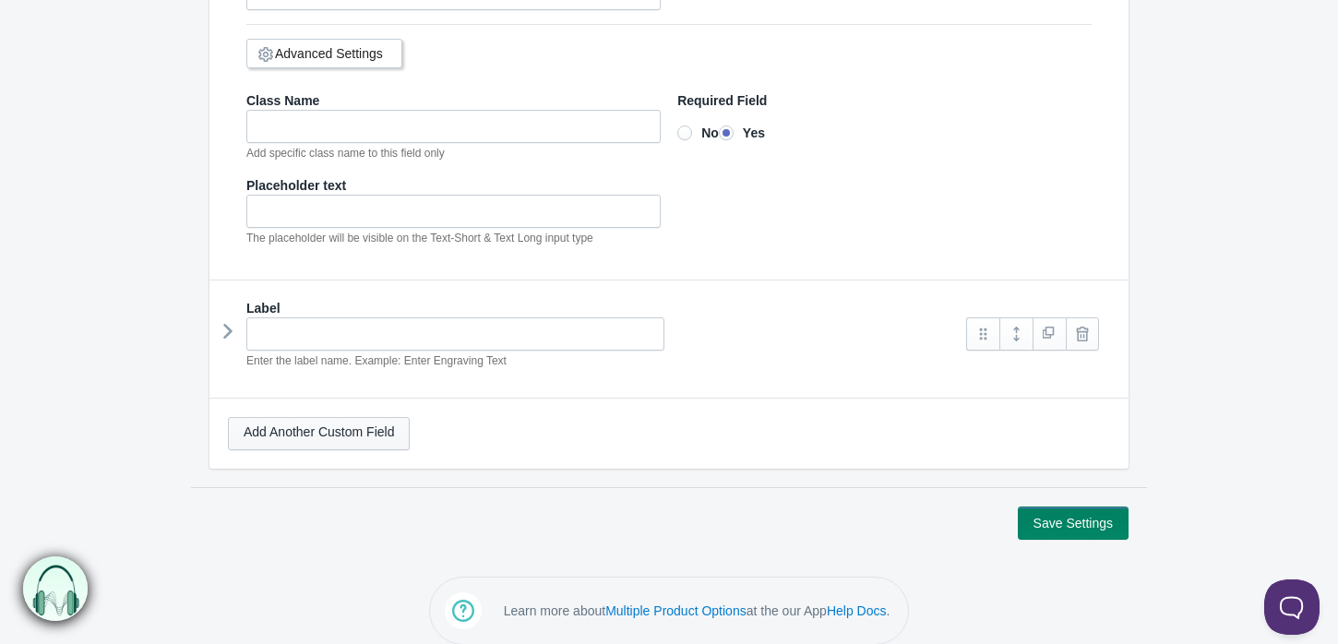
click at [345, 417] on link "Add Another Custom Field" at bounding box center [319, 433] width 182 height 33
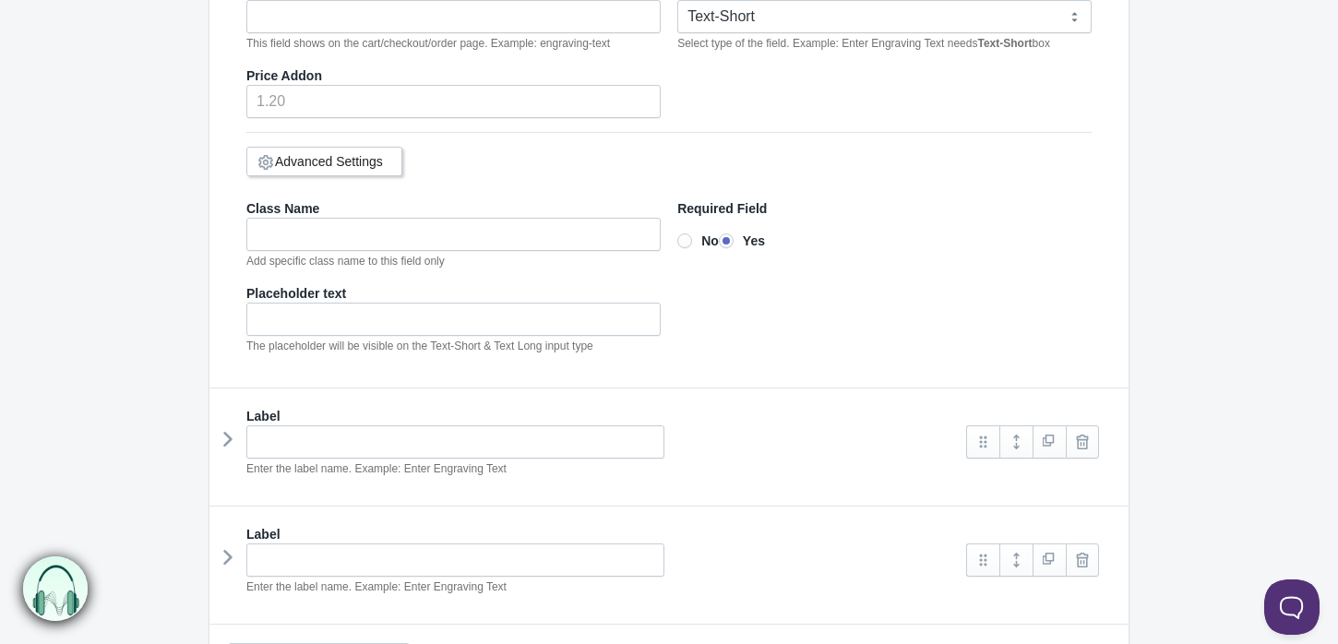
scroll to position [590, 0]
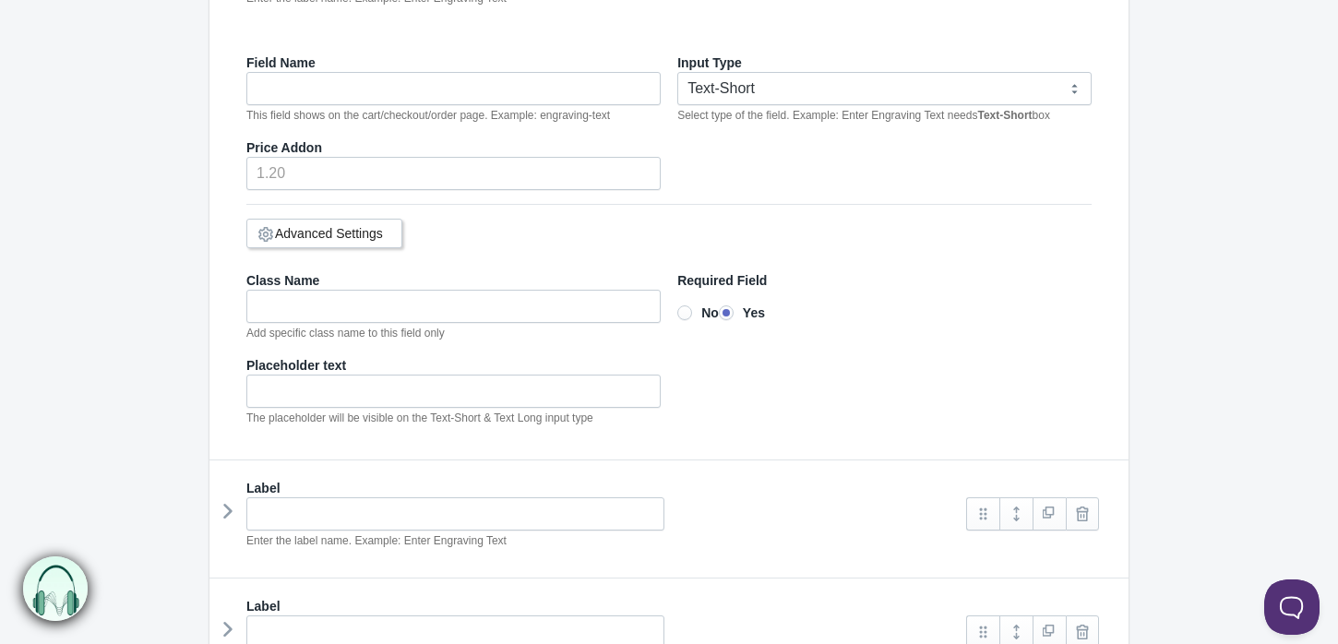
click at [315, 232] on link "Advanced Settings" at bounding box center [329, 233] width 108 height 15
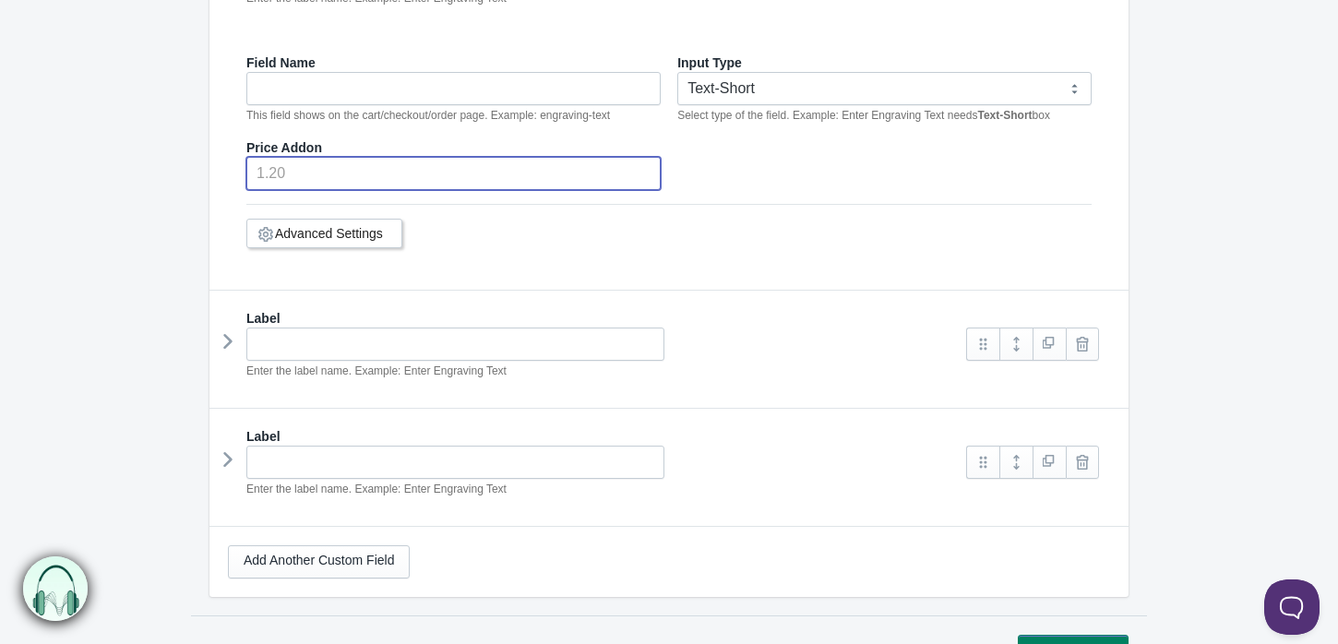
click at [303, 157] on input "number" at bounding box center [453, 173] width 414 height 33
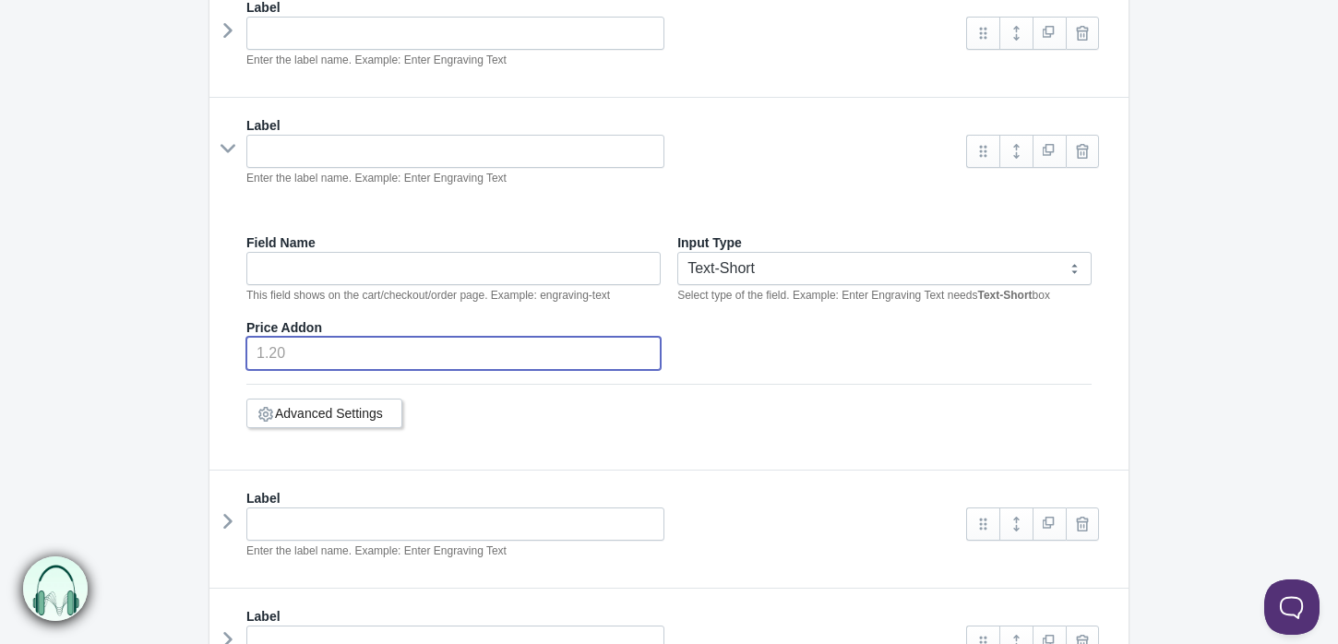
scroll to position [385, 0]
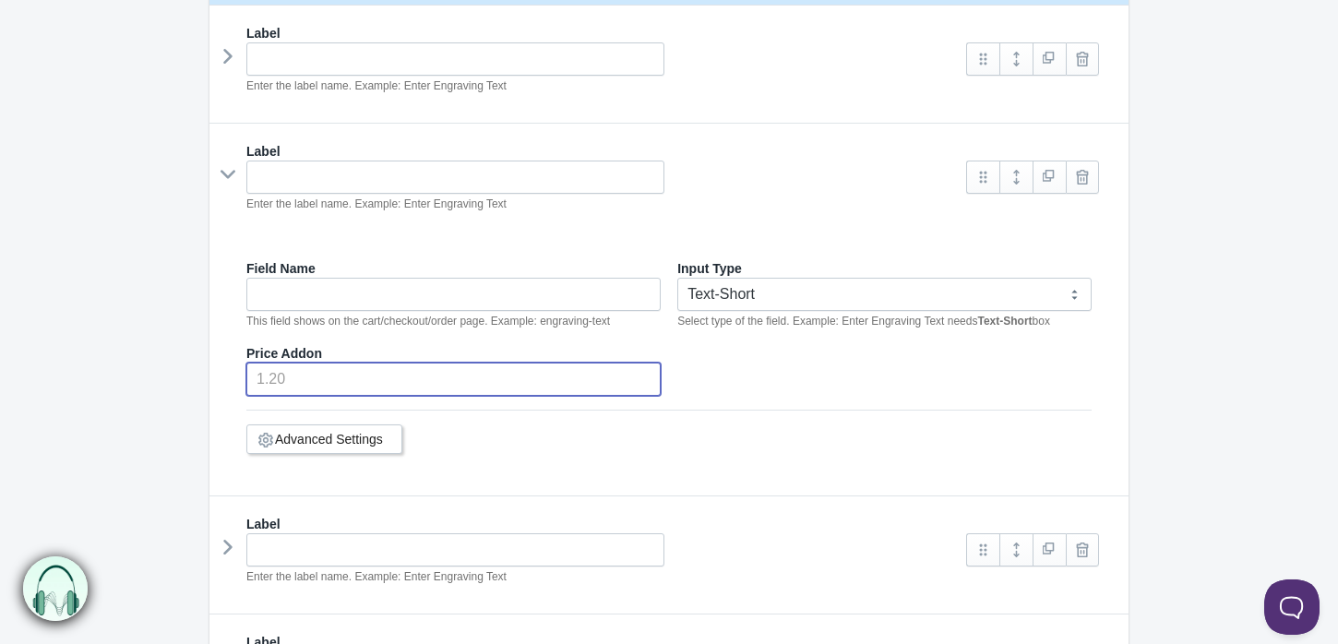
click at [810, 315] on em "Select type of the field. Example: Enter Engraving Text needs Text-Short box" at bounding box center [863, 321] width 373 height 13
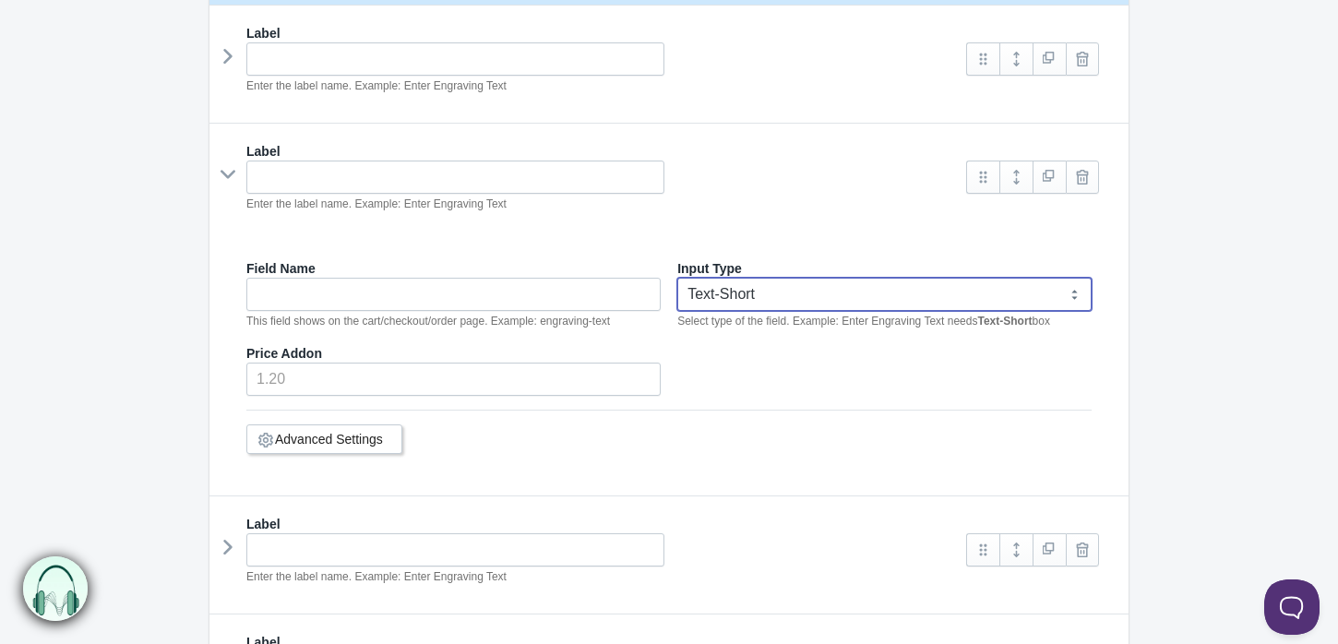
click at [826, 299] on select "Text-Short Text-Long Radio button Drop-down select Image Checkbox Datepicker" at bounding box center [884, 294] width 414 height 33
select select "4"
click at [677, 278] on select "Text-Short Text-Long Radio button Drop-down select Image Checkbox Datepicker" at bounding box center [884, 294] width 414 height 33
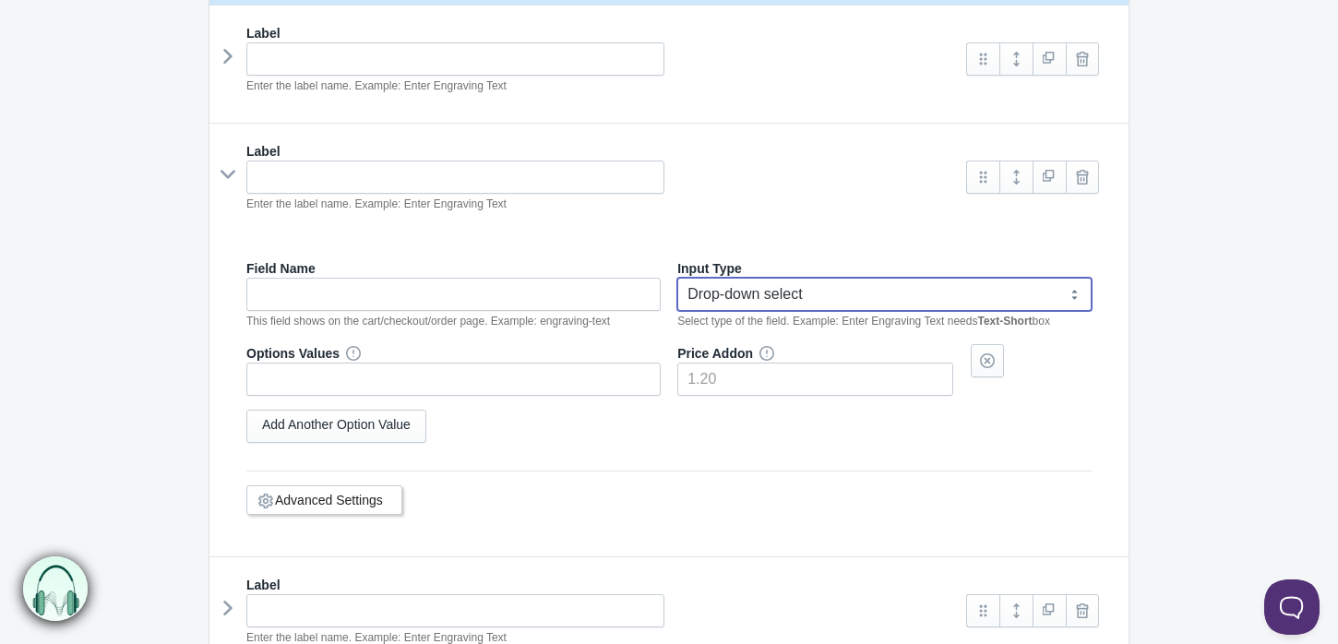
click at [337, 493] on link "Advanced Settings" at bounding box center [329, 500] width 108 height 15
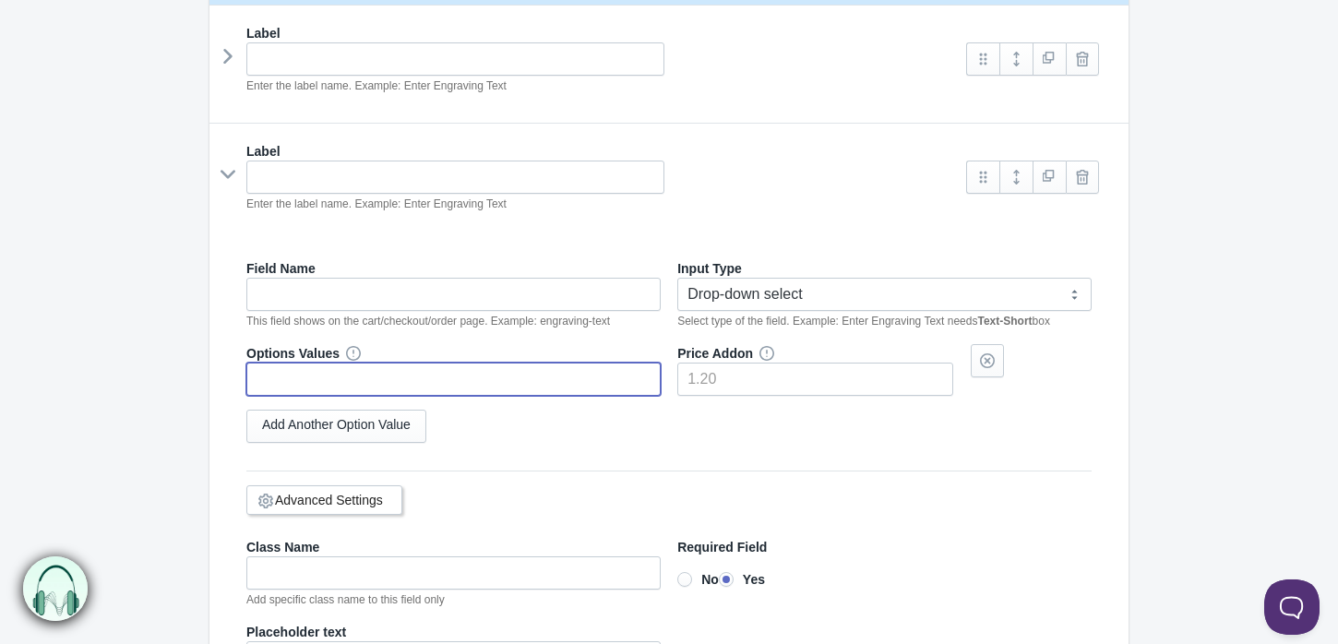
click at [314, 378] on input "text" at bounding box center [453, 379] width 414 height 33
click at [340, 352] on div at bounding box center [347, 353] width 14 height 15
click at [353, 353] on icon at bounding box center [353, 353] width 0 height 0
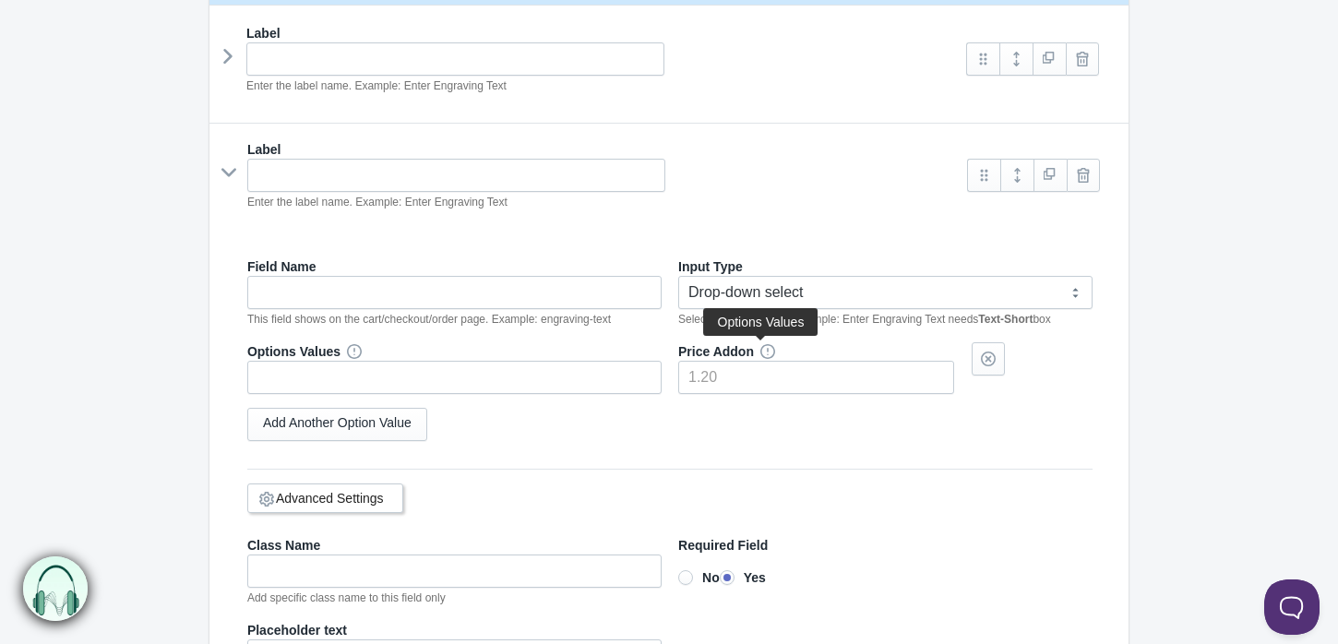
select select "4"
click at [1014, 180] on link at bounding box center [1015, 177] width 33 height 33
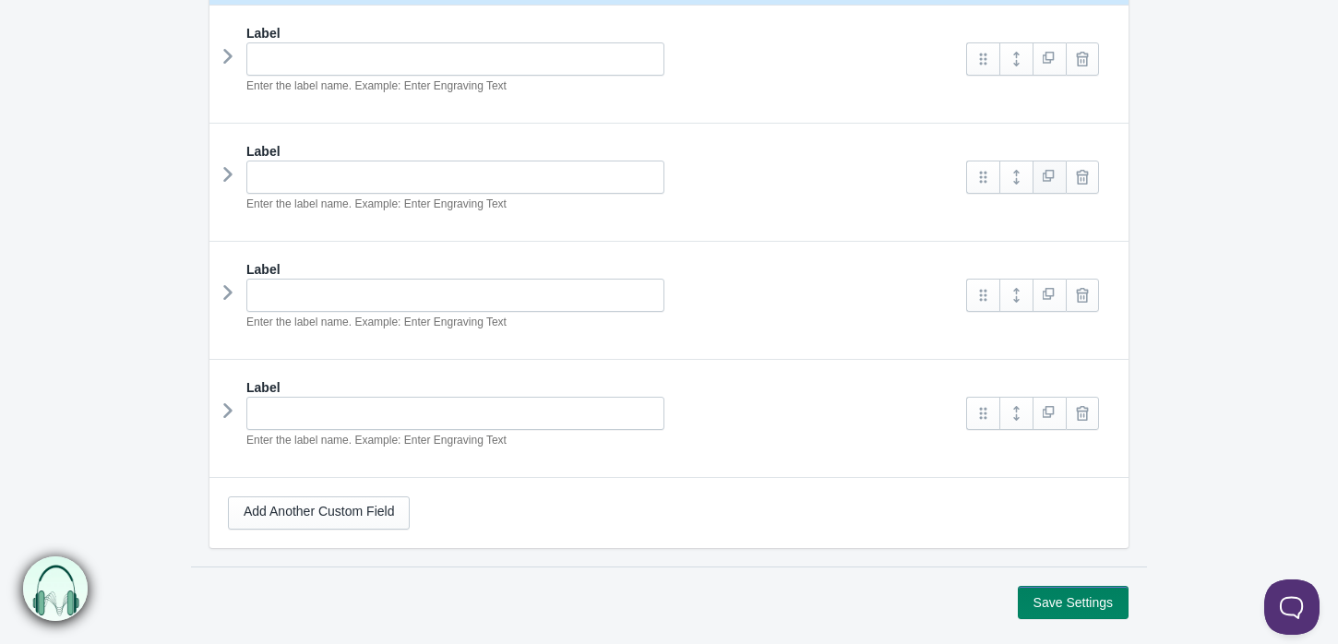
click at [1042, 174] on link at bounding box center [1048, 177] width 33 height 33
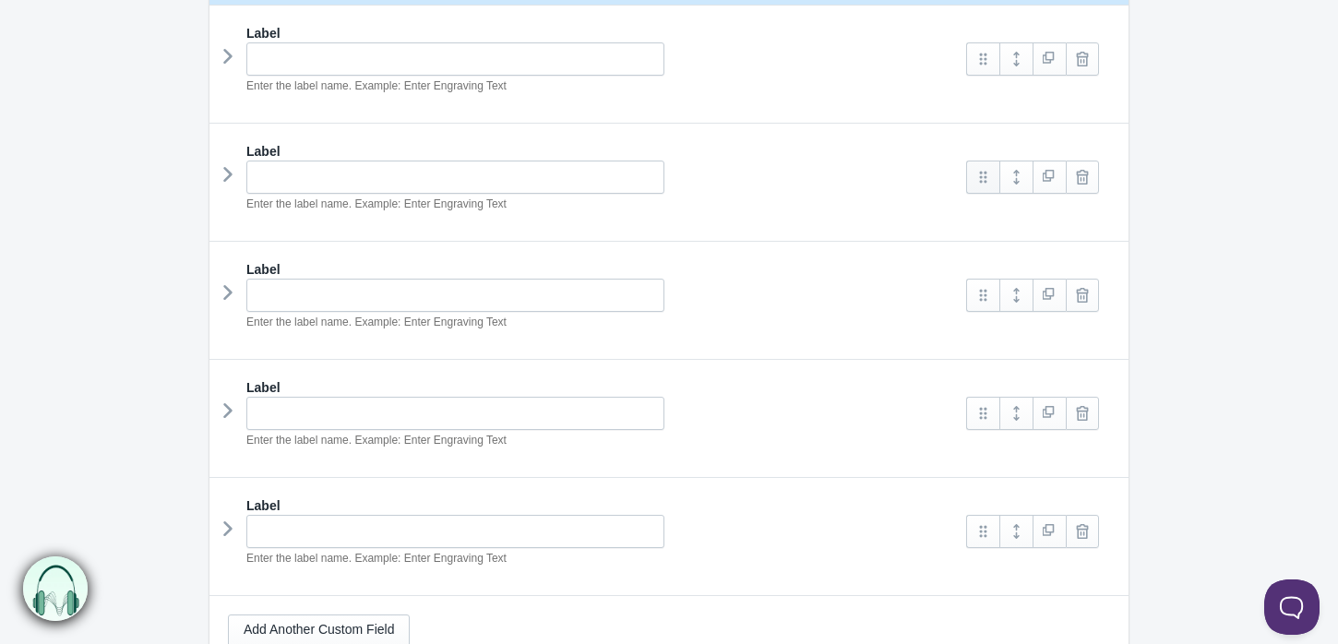
click at [991, 177] on link at bounding box center [982, 177] width 33 height 33
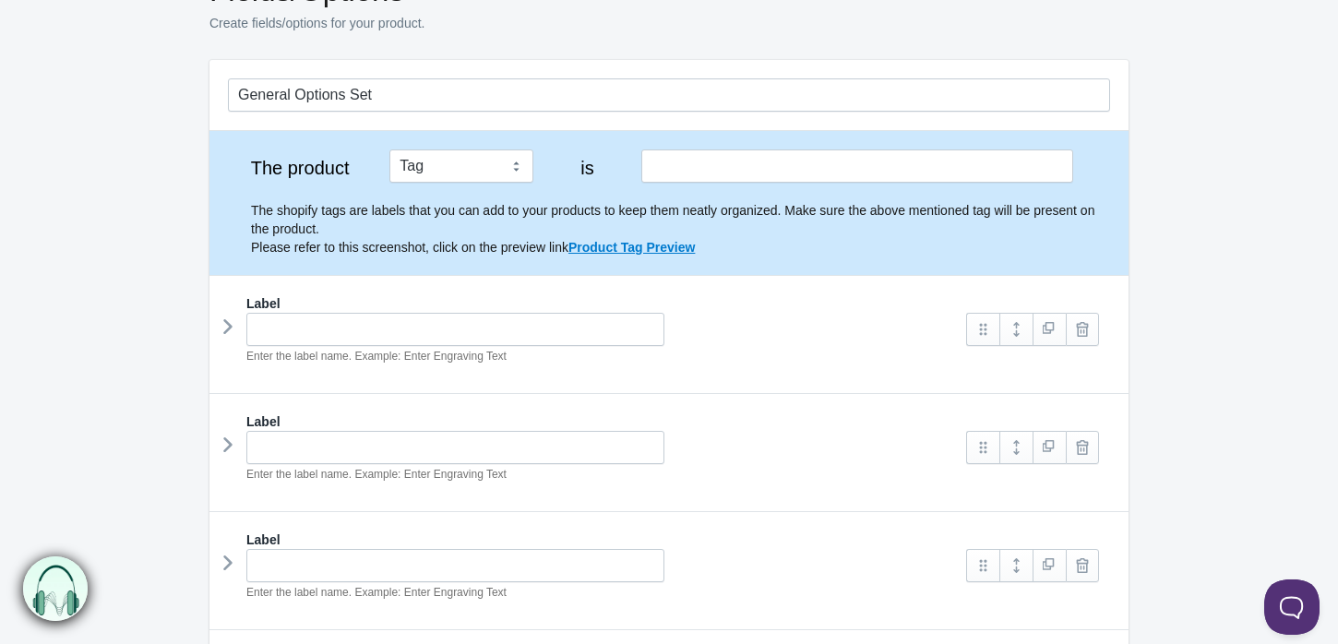
scroll to position [0, 0]
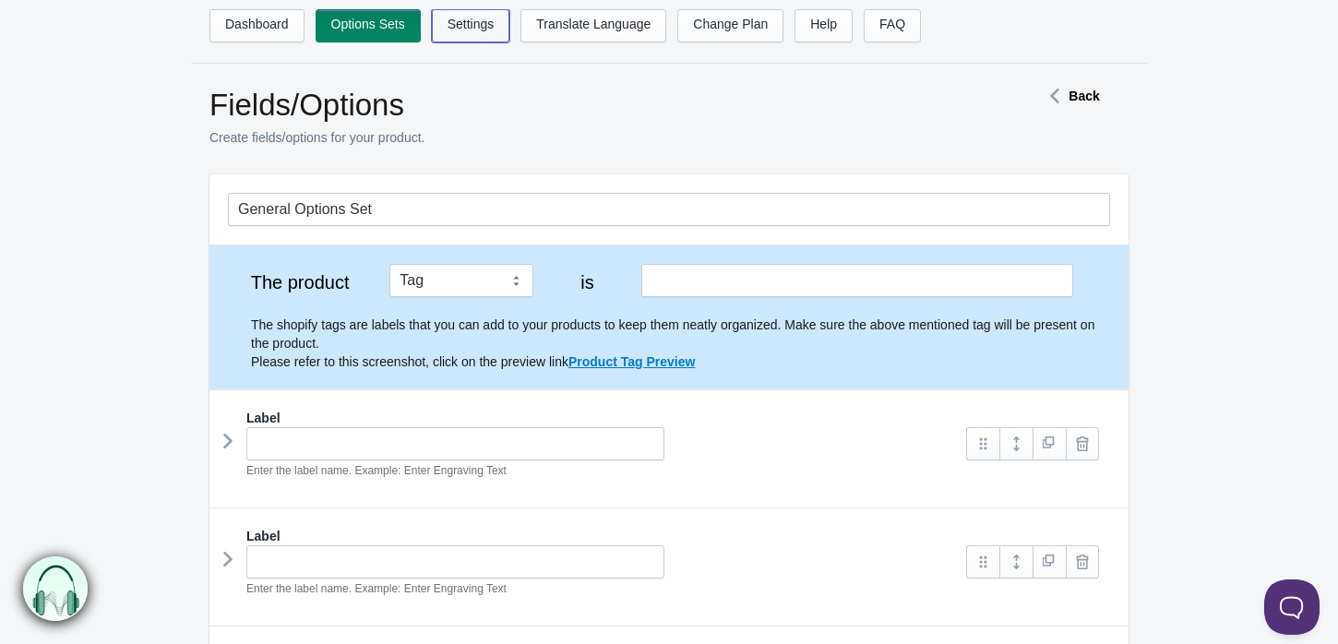
click at [494, 30] on link "Settings" at bounding box center [471, 25] width 78 height 33
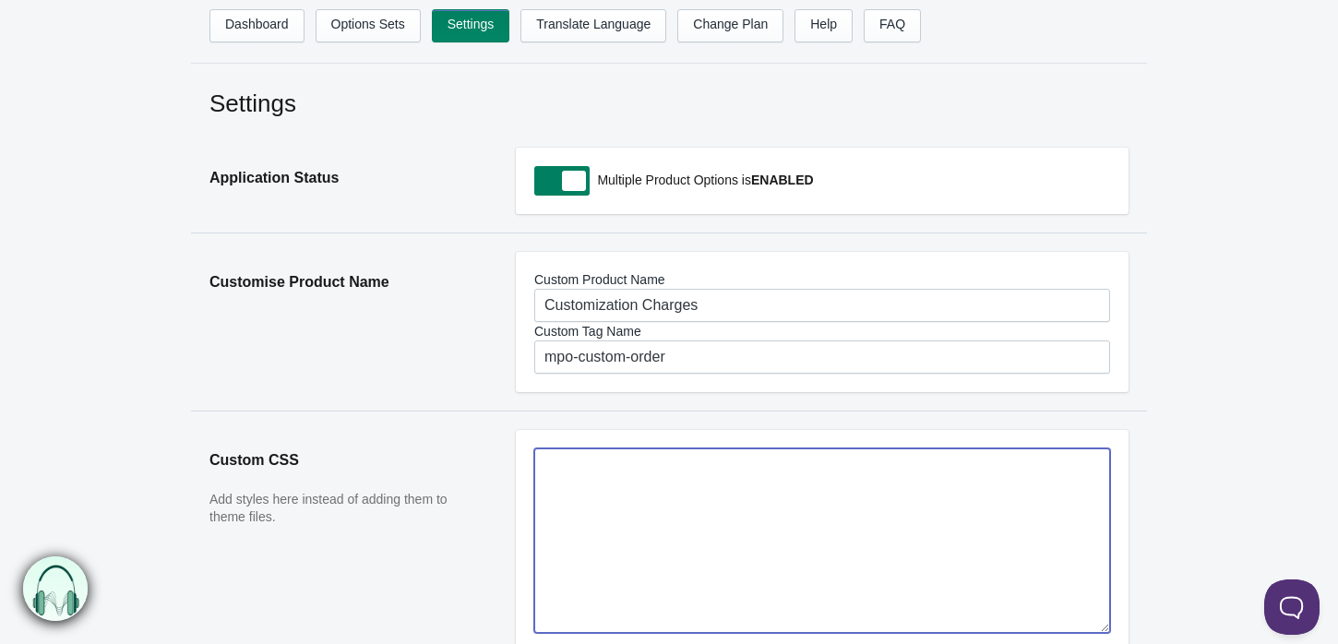
click at [659, 522] on textarea at bounding box center [822, 540] width 576 height 185
paste textarea ".product-option-dropdown:hover { border-color: #007bff; }"
paste textarea
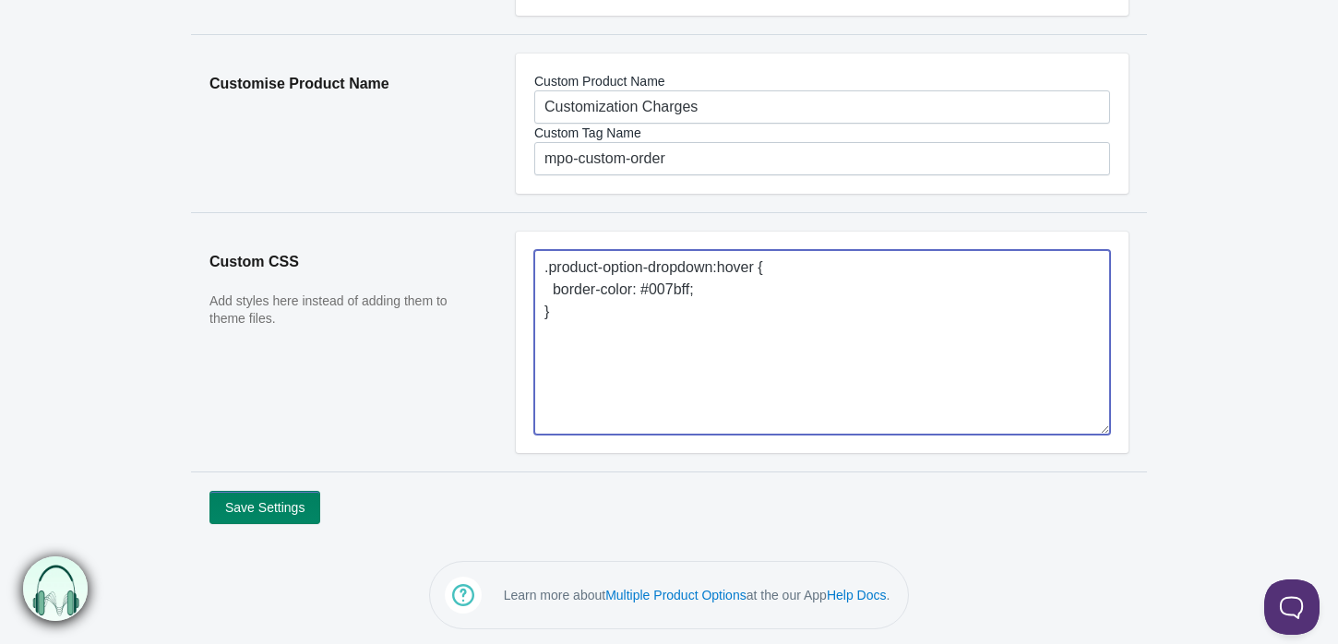
scroll to position [200, 0]
click at [756, 400] on textarea ".product-option-dropdown:hover { border-color: #007bff; }" at bounding box center [822, 340] width 576 height 185
type textarea ".product-option-dropdown:hover { border-color: #007bff; }"
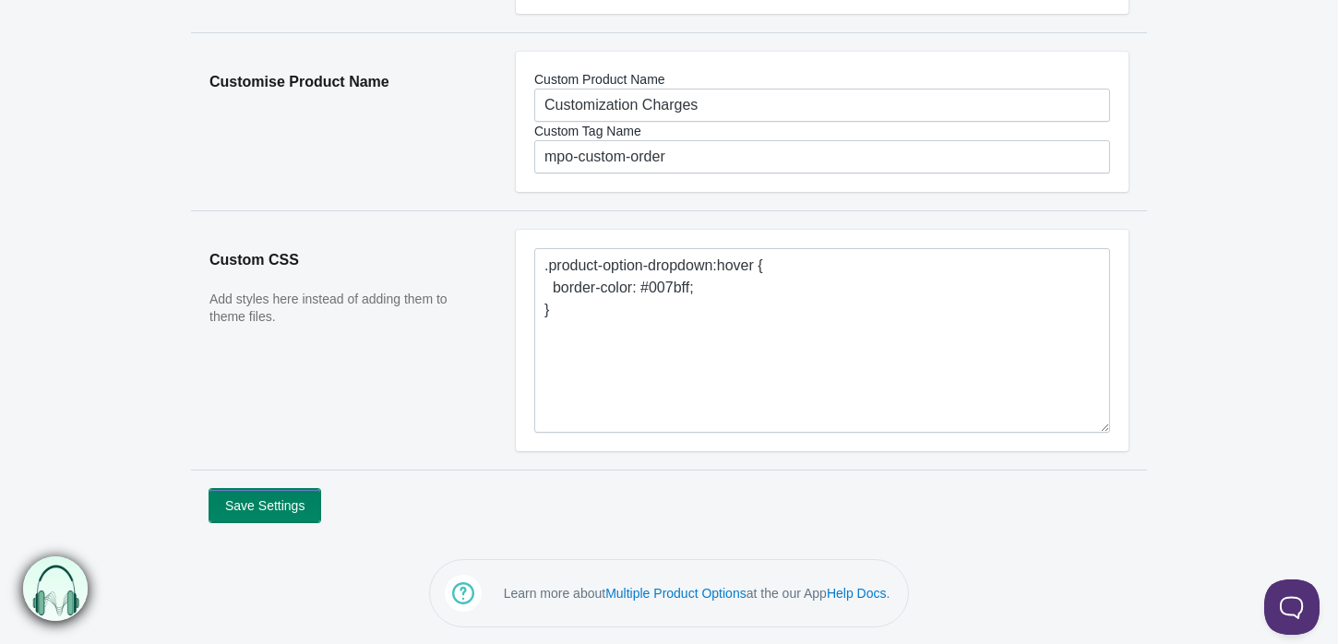
click at [266, 501] on button "Save Settings" at bounding box center [264, 505] width 111 height 33
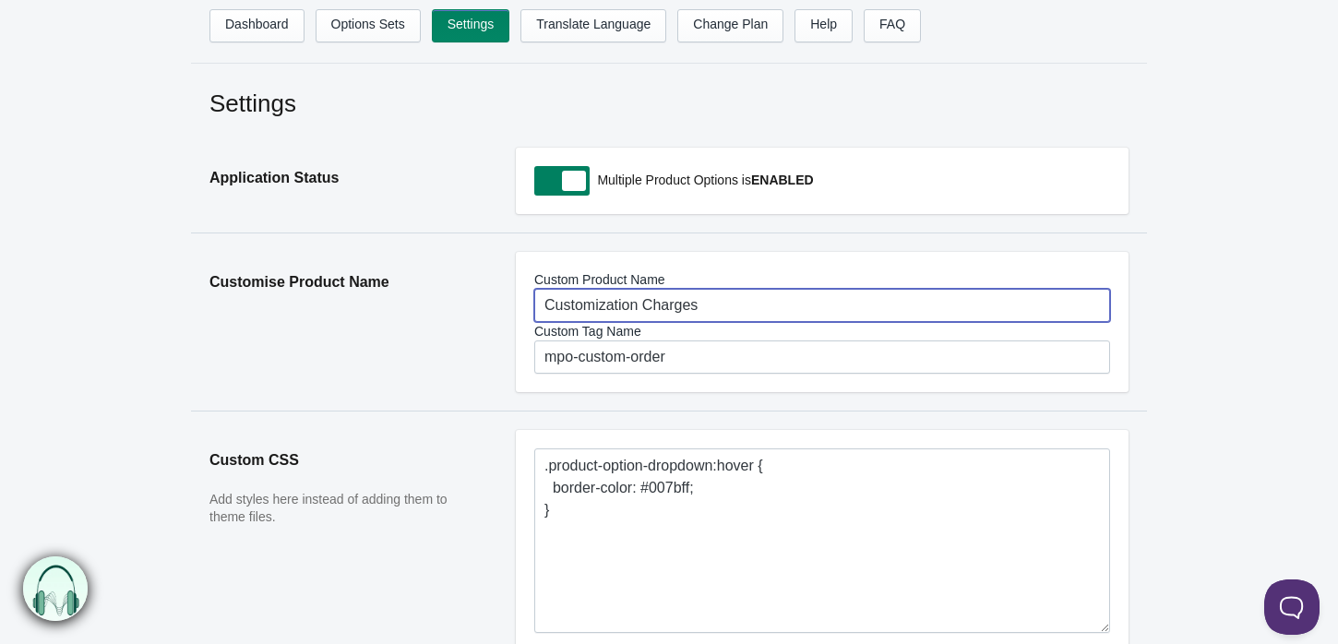
click at [706, 304] on input "Customization Charges" at bounding box center [822, 305] width 576 height 33
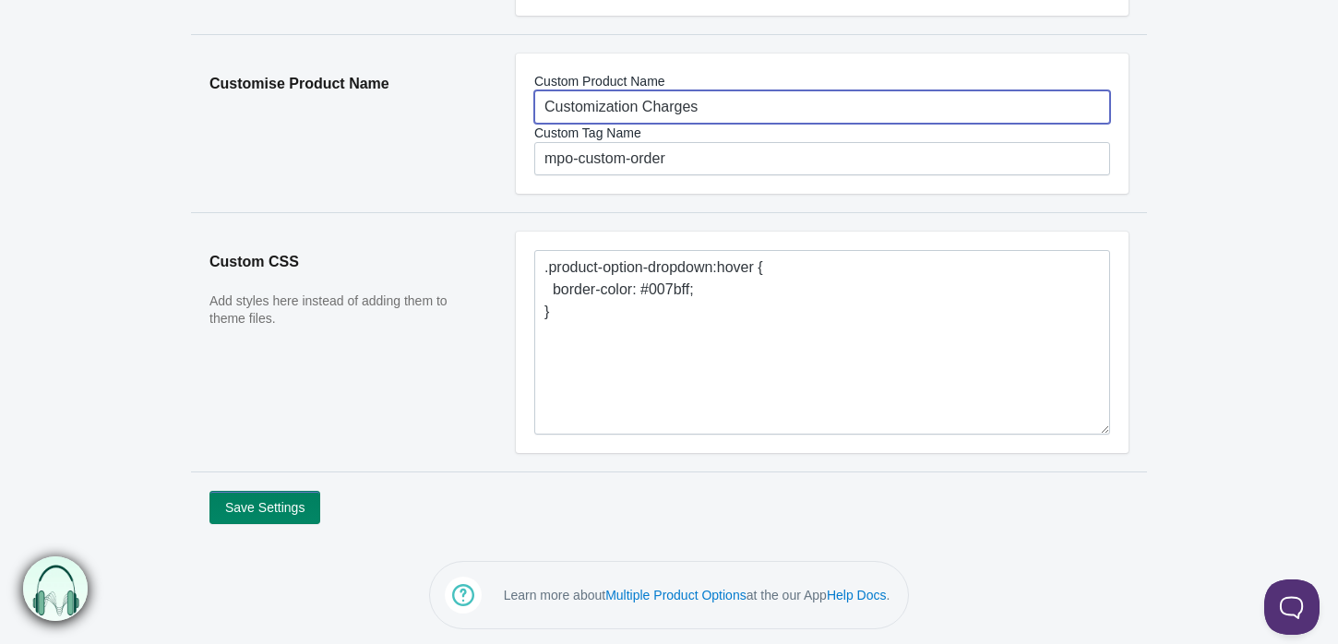
scroll to position [200, 0]
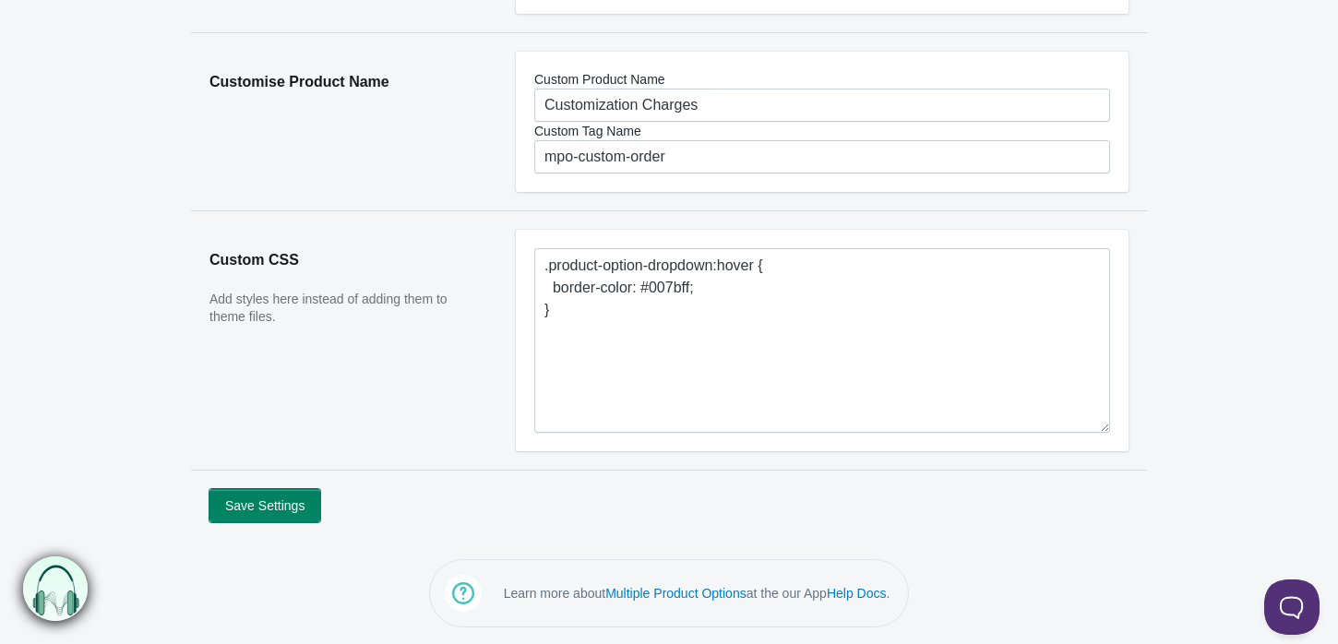
click at [289, 499] on button "Save Settings" at bounding box center [264, 505] width 111 height 33
